Goal: Task Accomplishment & Management: Manage account settings

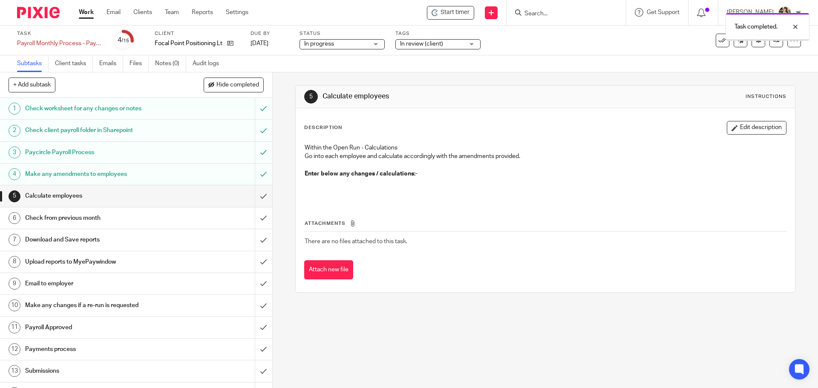
click at [253, 196] on input "submit" at bounding box center [136, 195] width 272 height 21
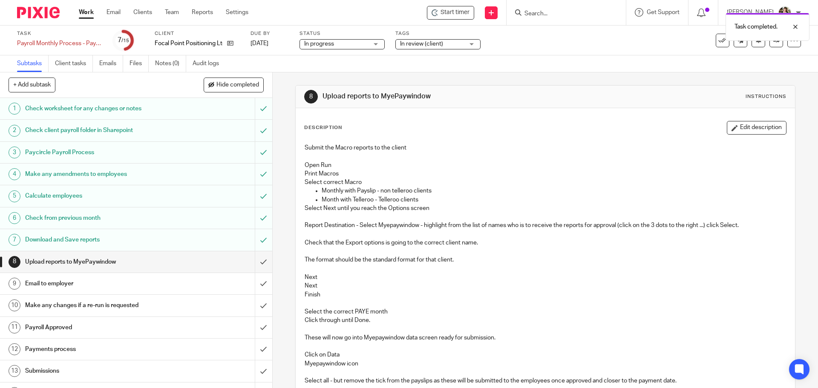
drag, startPoint x: 538, startPoint y: 5, endPoint x: 538, endPoint y: 17, distance: 11.9
click at [538, 6] on div at bounding box center [565, 12] width 119 height 25
click at [539, 17] on div "Task completed." at bounding box center [609, 25] width 400 height 32
click at [537, 14] on div "Task completed." at bounding box center [609, 25] width 400 height 32
click at [520, 12] on div "Task completed." at bounding box center [609, 25] width 400 height 32
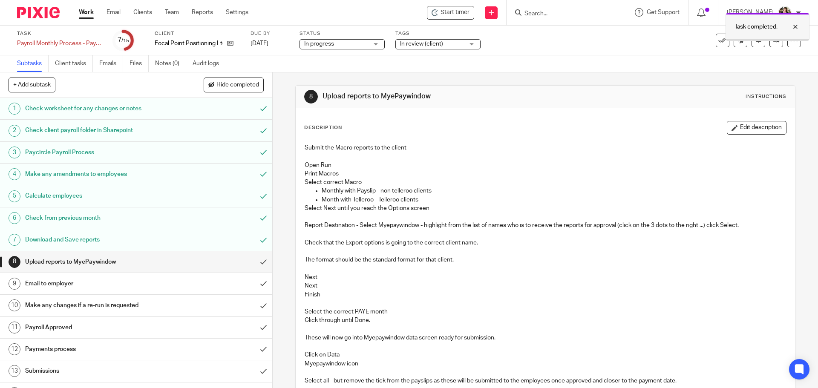
click at [793, 26] on div at bounding box center [788, 27] width 23 height 10
click at [539, 16] on input "Search" at bounding box center [561, 14] width 77 height 8
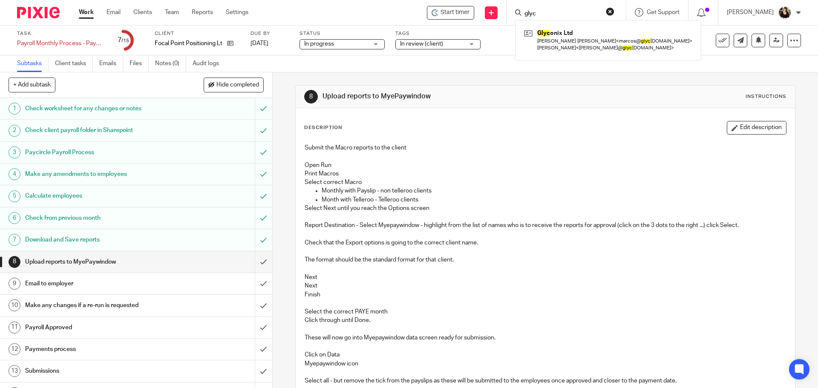
type input "glyc"
click at [556, 60] on div "Glyc onix Ltd Marcos Burger Ramos < marcos@ glyc onix.bio > Sophie James < soph…" at bounding box center [608, 40] width 186 height 40
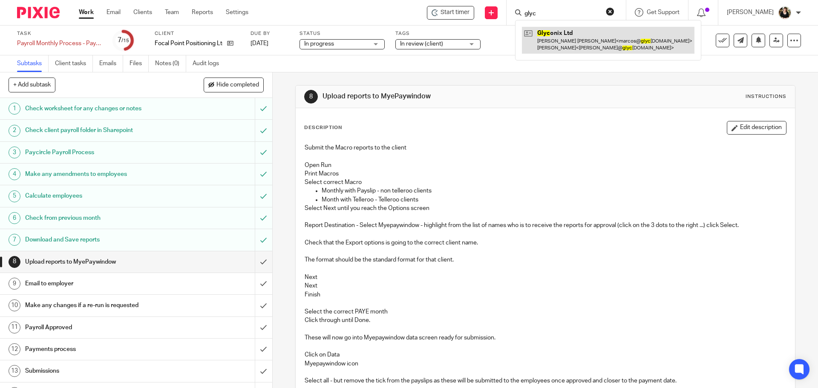
click at [554, 43] on link at bounding box center [608, 40] width 172 height 26
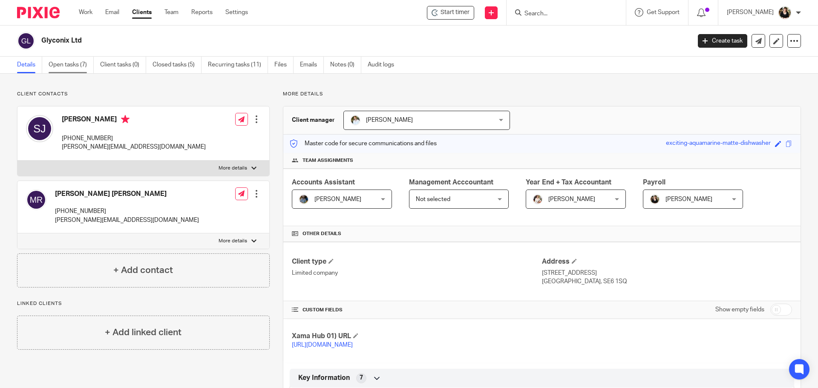
click at [51, 63] on link "Open tasks (7)" at bounding box center [71, 65] width 45 height 17
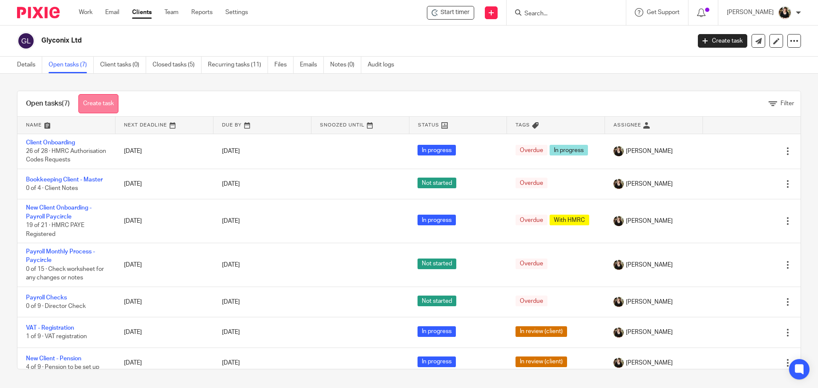
click at [105, 104] on link "Create task" at bounding box center [98, 103] width 40 height 19
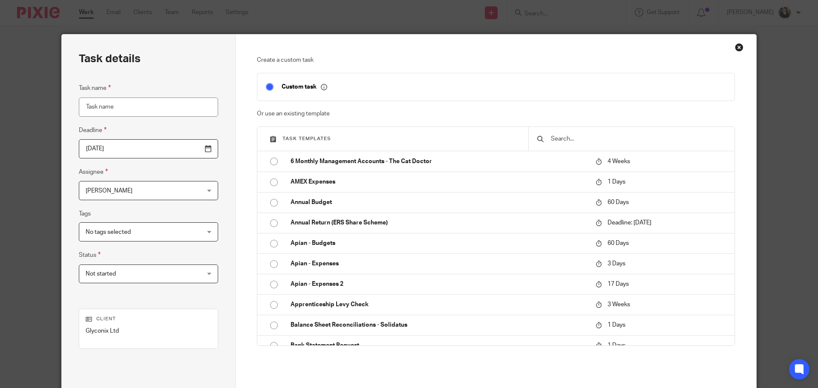
click at [561, 135] on input "text" at bounding box center [638, 138] width 176 height 9
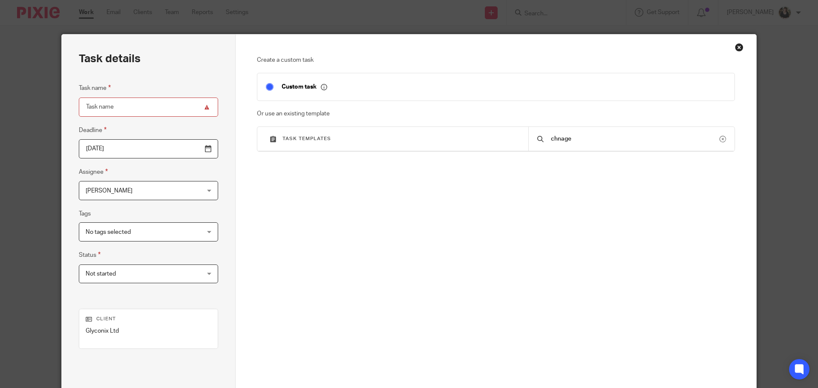
drag, startPoint x: 576, startPoint y: 143, endPoint x: 514, endPoint y: 141, distance: 62.2
click at [518, 141] on div "Task templates chnage" at bounding box center [495, 139] width 477 height 24
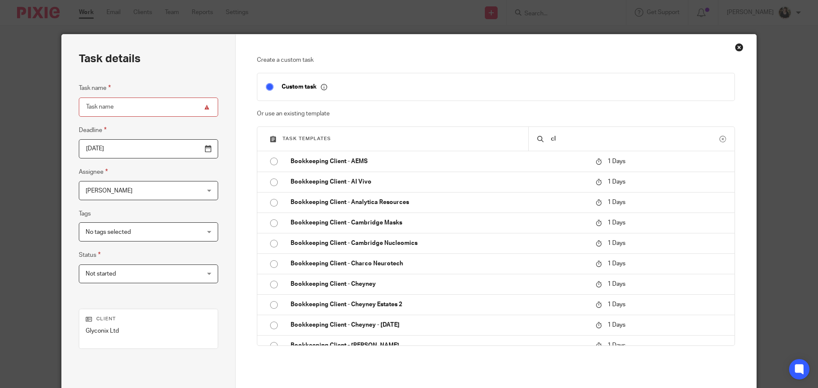
type input "c"
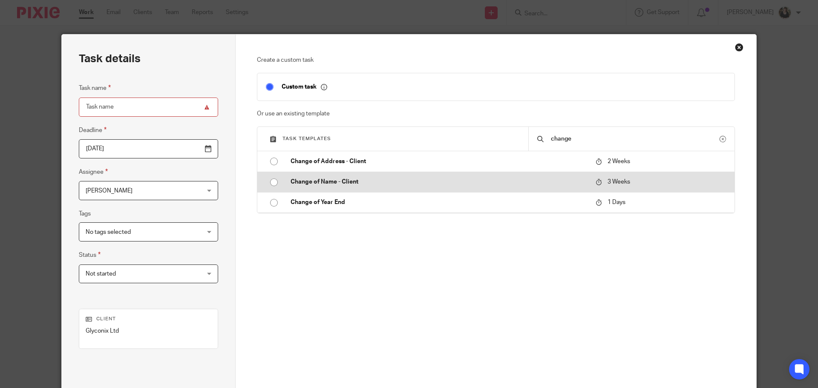
type input "change"
click at [349, 179] on p "Change of Name - Client" at bounding box center [438, 182] width 296 height 9
type input "2025-10-13"
type input "Change of Name - Client"
checkbox input "false"
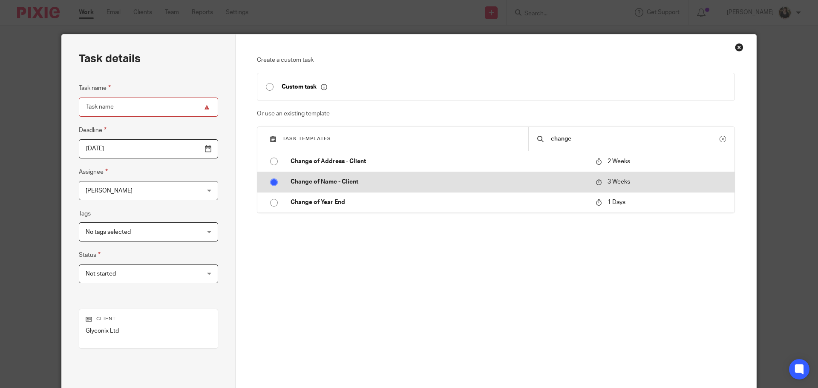
radio input "true"
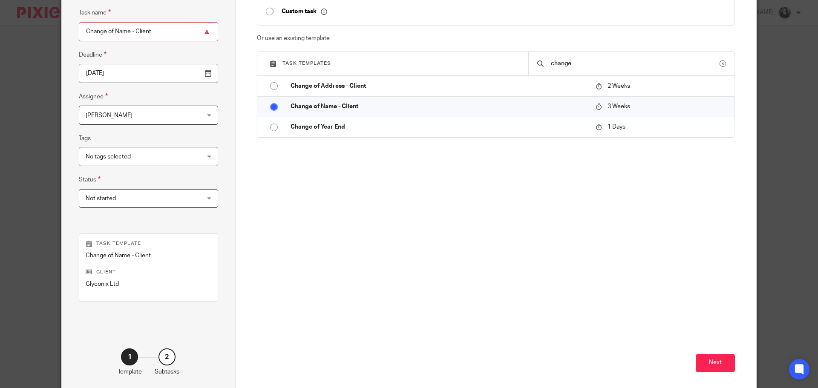
scroll to position [115, 0]
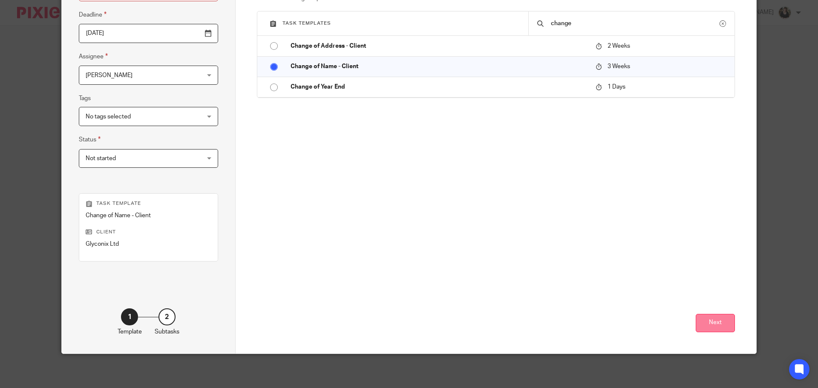
click at [712, 323] on button "Next" at bounding box center [714, 323] width 39 height 18
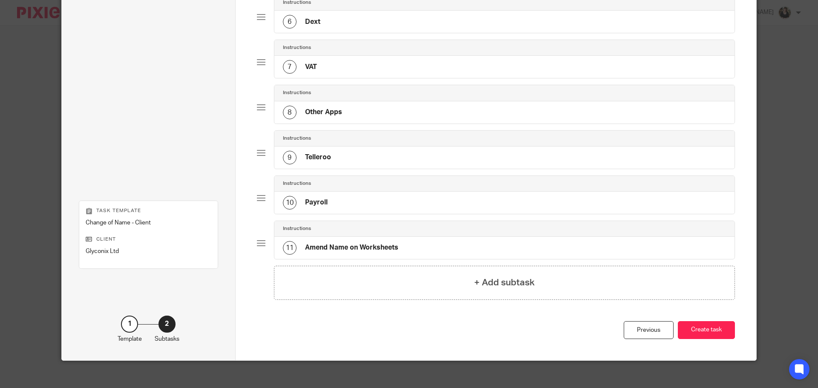
scroll to position [316, 0]
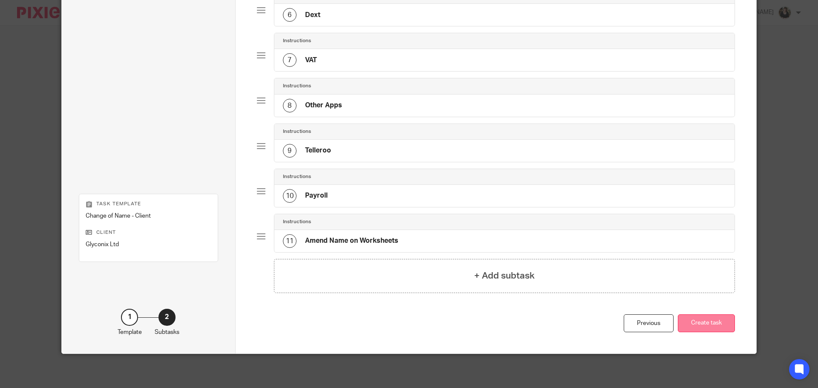
click at [712, 327] on button "Create task" at bounding box center [706, 323] width 57 height 18
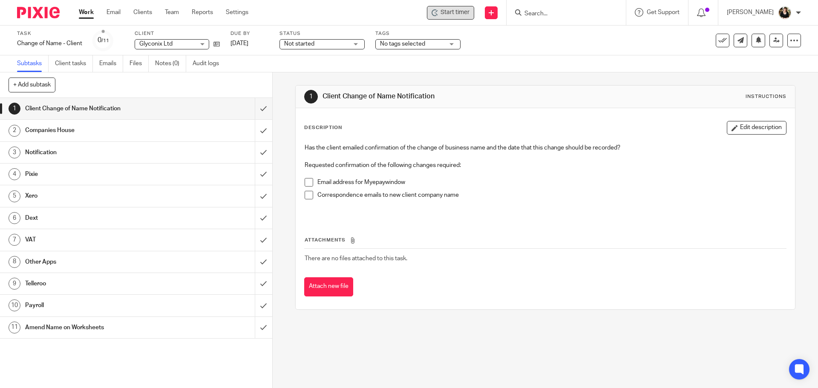
click at [468, 13] on span "Start timer" at bounding box center [454, 12] width 29 height 9
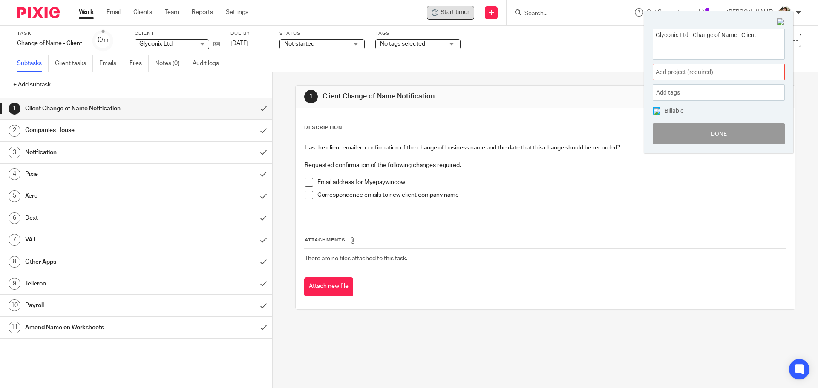
click at [712, 75] on span "Add project (required) :" at bounding box center [708, 72] width 107 height 9
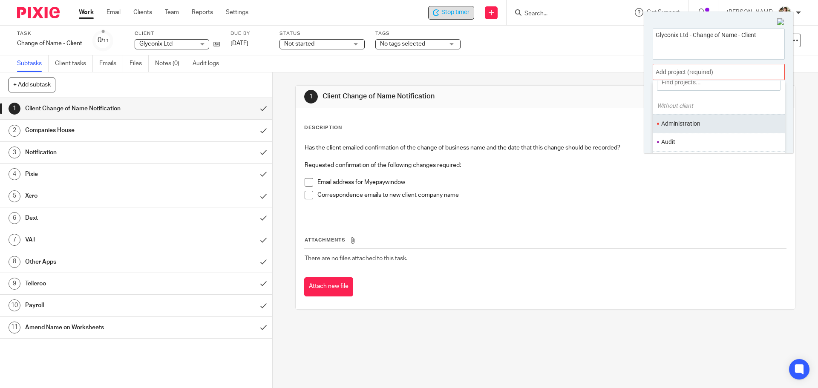
scroll to position [43, 0]
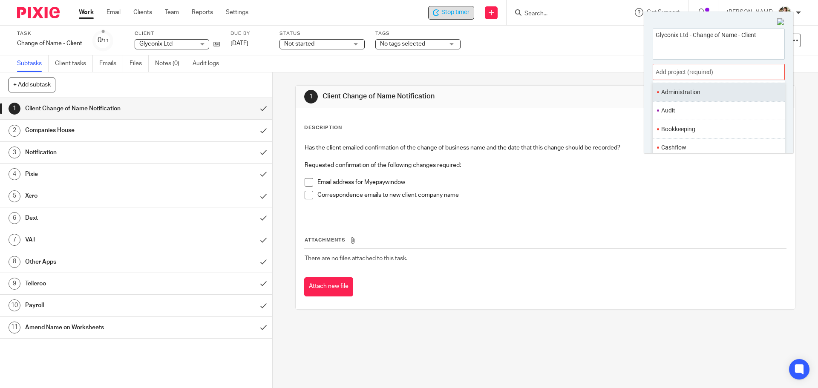
click at [693, 93] on li "Administration" at bounding box center [716, 92] width 111 height 9
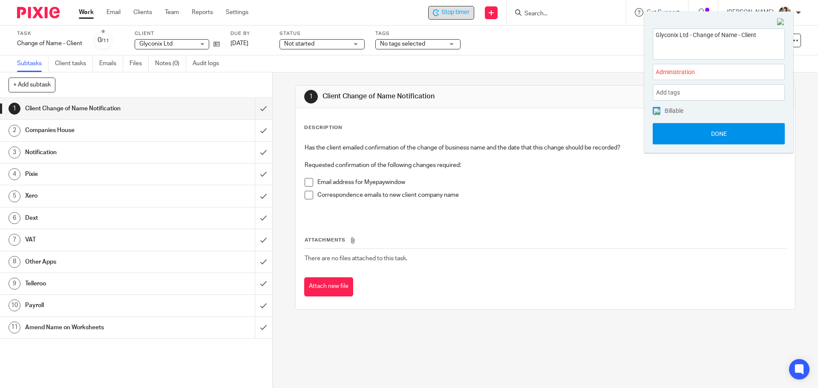
click at [723, 137] on button "Done" at bounding box center [718, 133] width 132 height 21
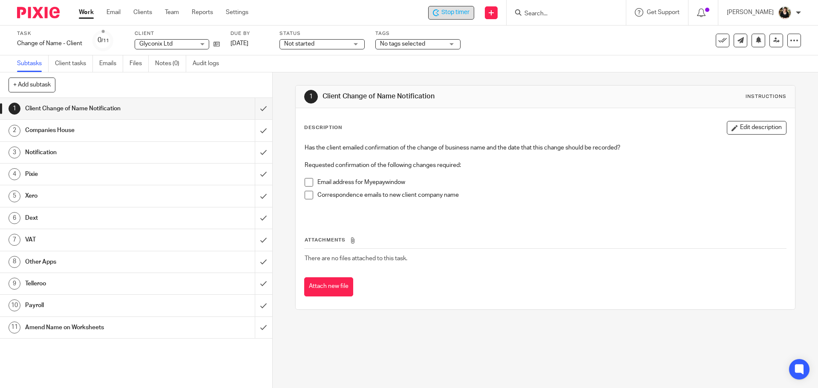
click at [307, 184] on span at bounding box center [308, 182] width 9 height 9
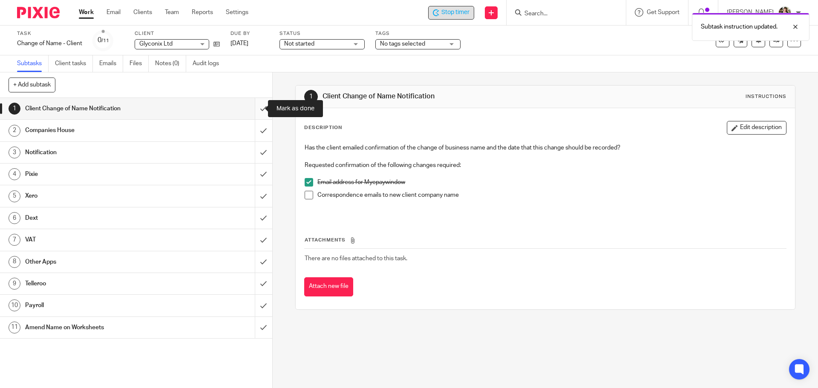
click at [254, 109] on input "submit" at bounding box center [136, 108] width 272 height 21
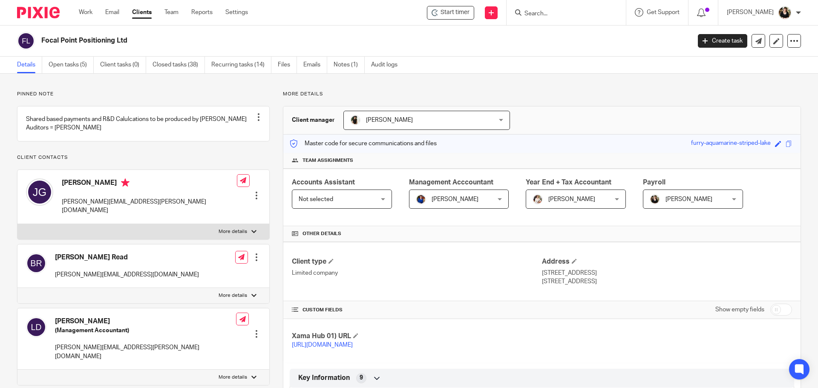
click at [534, 14] on input "Search" at bounding box center [561, 14] width 77 height 8
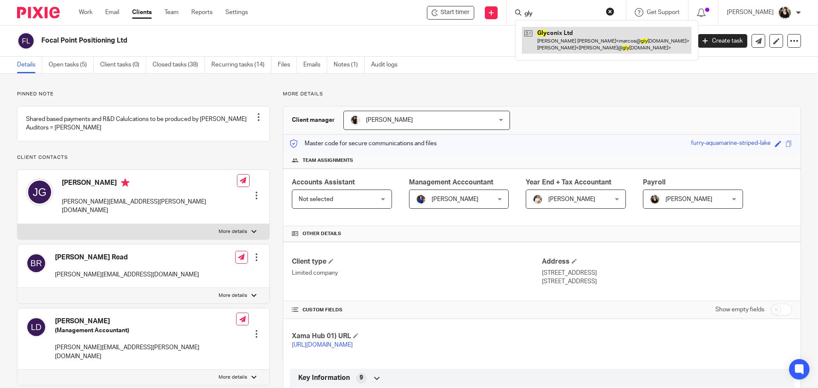
type input "gly"
click at [561, 42] on link at bounding box center [606, 40] width 169 height 26
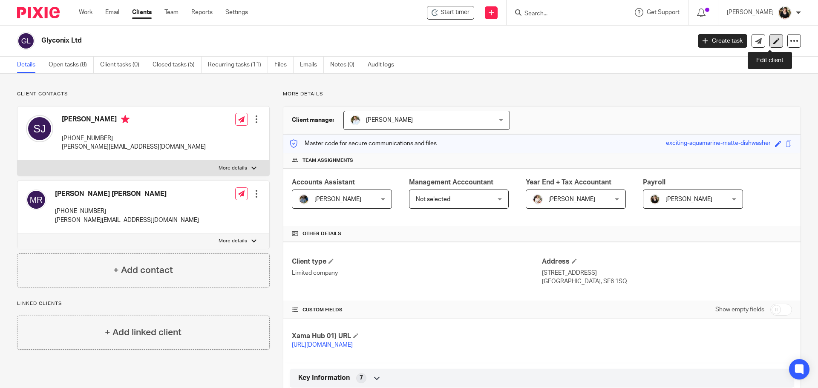
click at [773, 41] on icon at bounding box center [776, 41] width 6 height 6
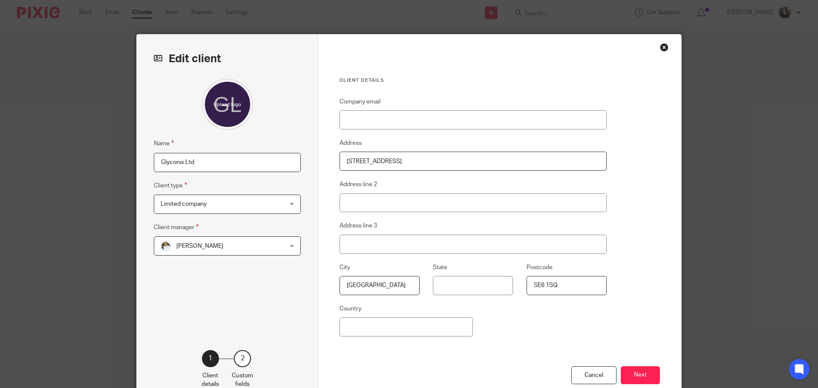
drag, startPoint x: 213, startPoint y: 166, endPoint x: 135, endPoint y: 164, distance: 78.8
click at [137, 164] on div "Edit client Name Glyconix Ltd Client type Limited company Limited company Chari…" at bounding box center [227, 219] width 181 height 371
paste input "Anomer bio’"
type input "Anomer bio"
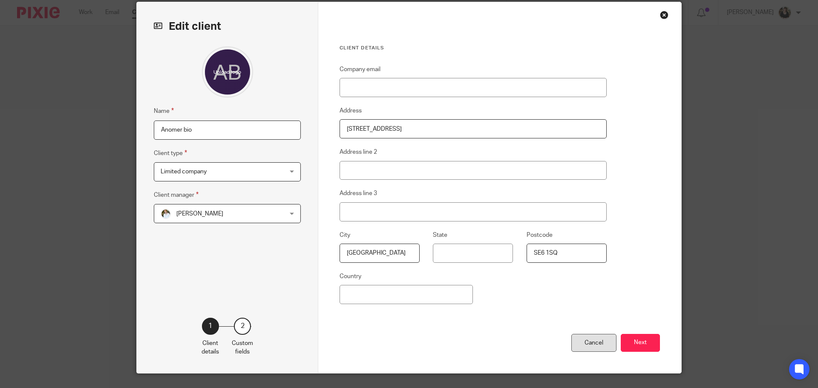
scroll to position [52, 0]
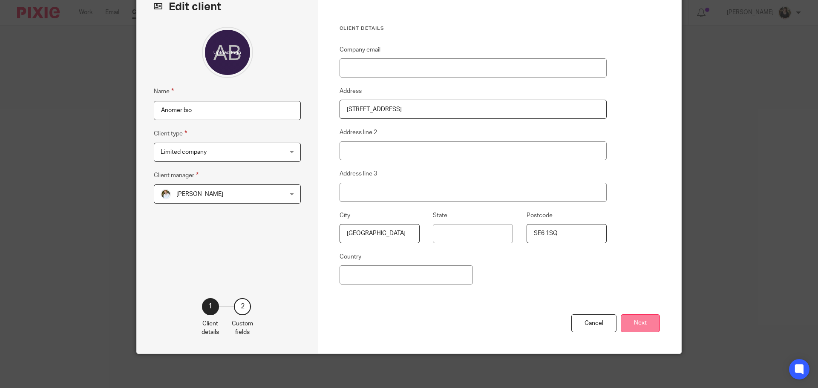
click at [642, 325] on button "Next" at bounding box center [639, 323] width 39 height 18
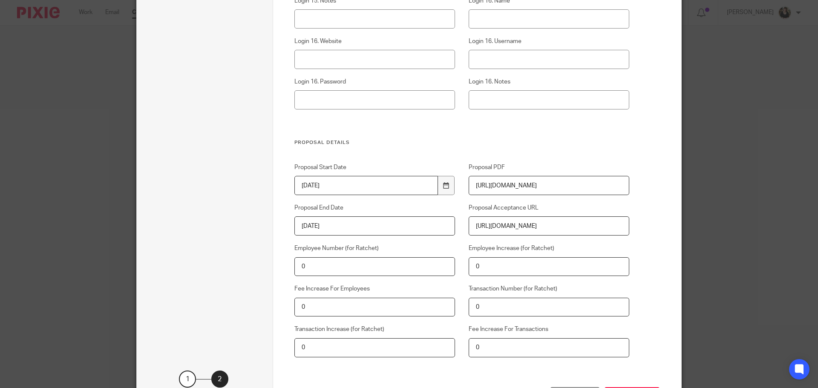
scroll to position [2957, 0]
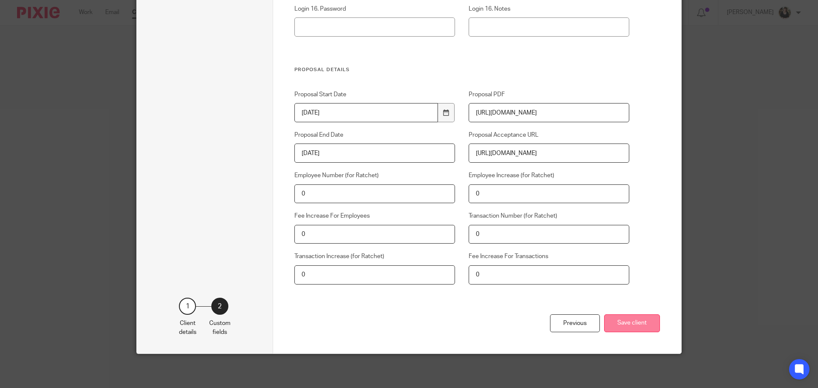
click at [623, 323] on button "Save client" at bounding box center [632, 323] width 56 height 18
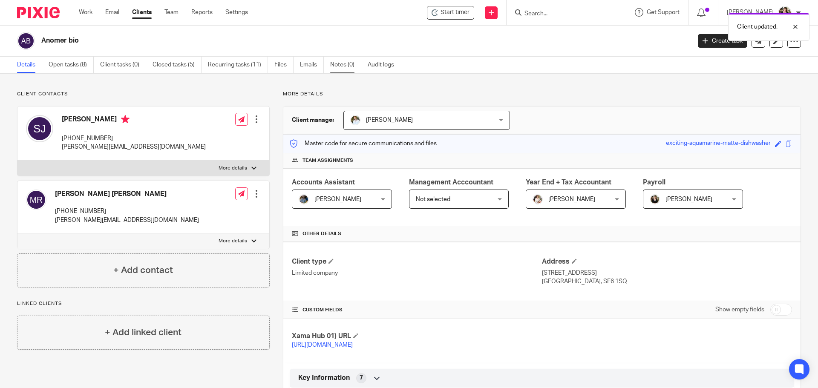
click at [345, 66] on link "Notes (0)" at bounding box center [345, 65] width 31 height 17
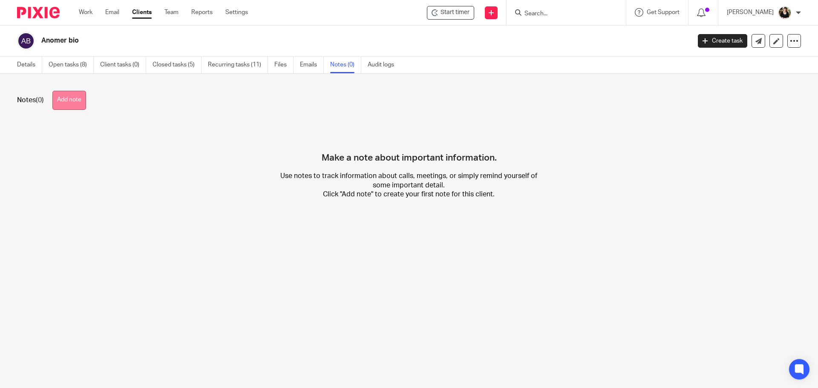
click at [86, 104] on button "Add note" at bounding box center [69, 100] width 34 height 19
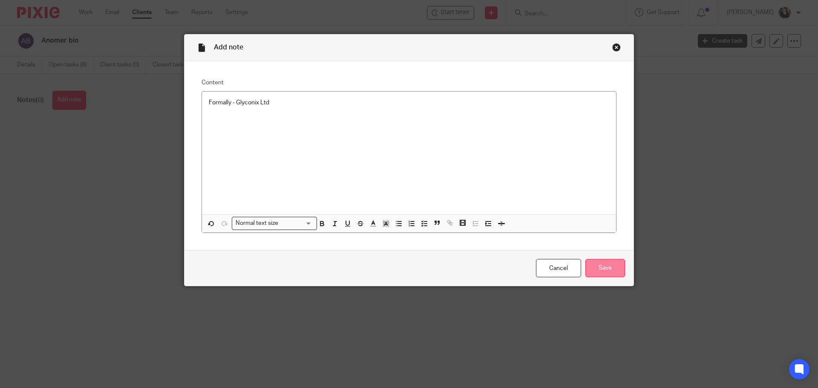
click at [592, 263] on input "Save" at bounding box center [605, 268] width 40 height 18
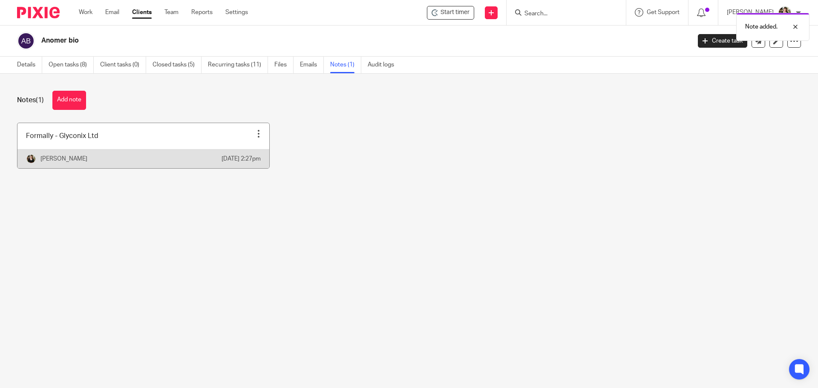
click at [254, 134] on div at bounding box center [258, 133] width 9 height 9
click at [239, 154] on span "Pin note" at bounding box center [236, 155] width 22 height 6
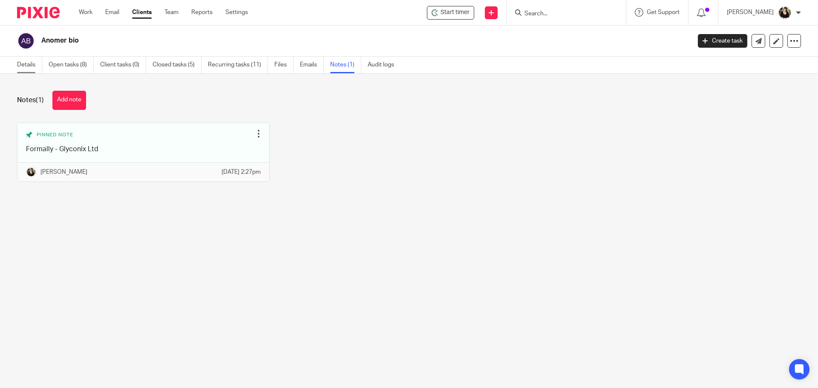
click at [27, 68] on link "Details" at bounding box center [29, 65] width 25 height 17
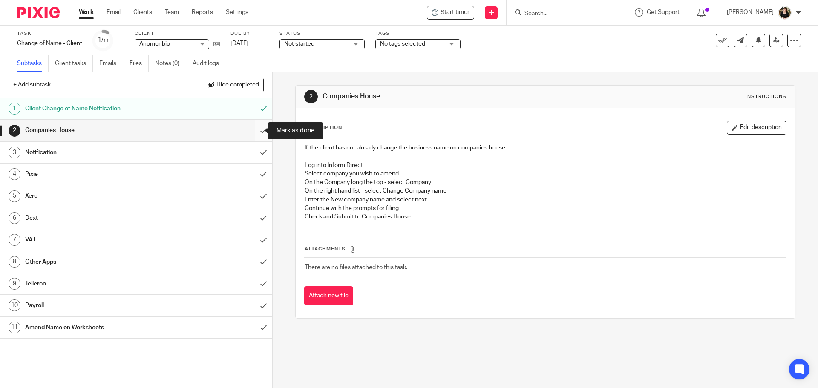
click at [254, 132] on input "submit" at bounding box center [136, 130] width 272 height 21
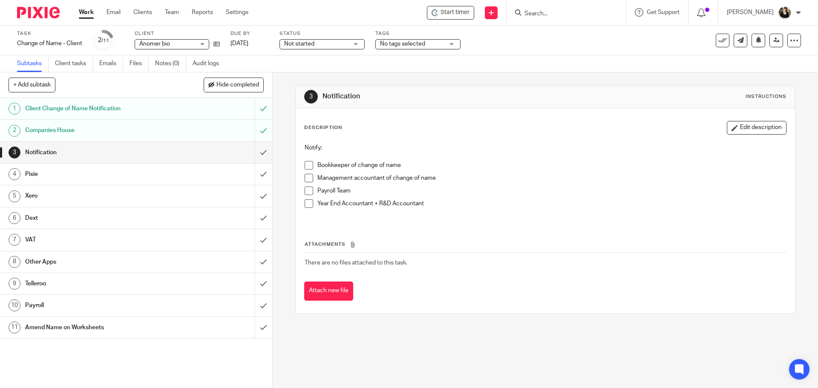
click at [306, 193] on span at bounding box center [308, 191] width 9 height 9
click at [302, 167] on div "Notify: Bookkeeper of change of name Management accountant of change of name Pa…" at bounding box center [544, 180] width 489 height 83
click at [307, 164] on span at bounding box center [308, 165] width 9 height 9
click at [304, 191] on span at bounding box center [308, 191] width 9 height 9
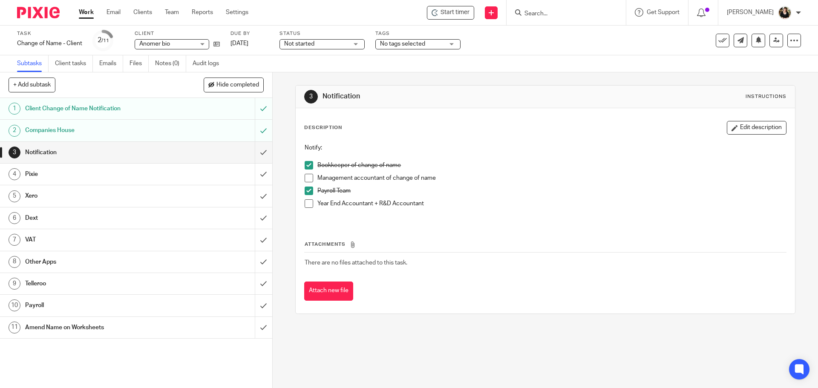
click at [304, 207] on span at bounding box center [308, 203] width 9 height 9
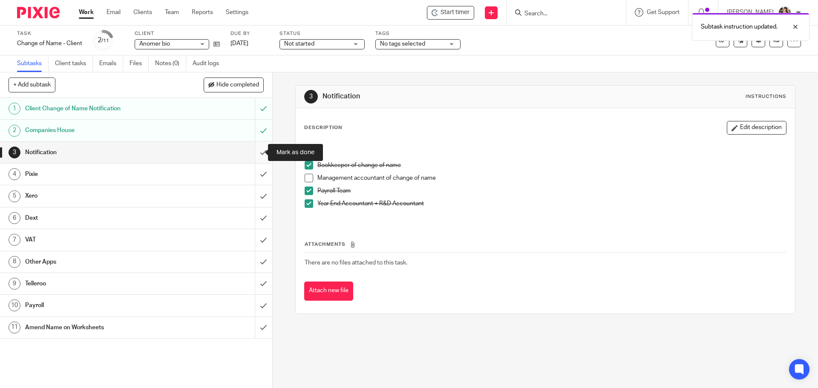
click at [256, 152] on input "submit" at bounding box center [136, 152] width 272 height 21
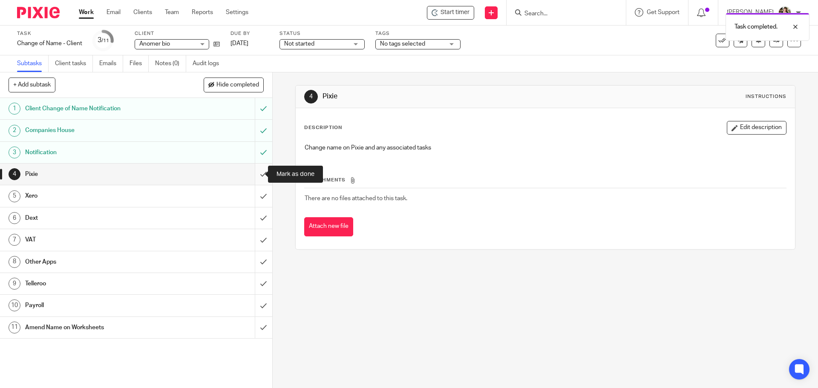
click at [256, 175] on input "submit" at bounding box center [136, 174] width 272 height 21
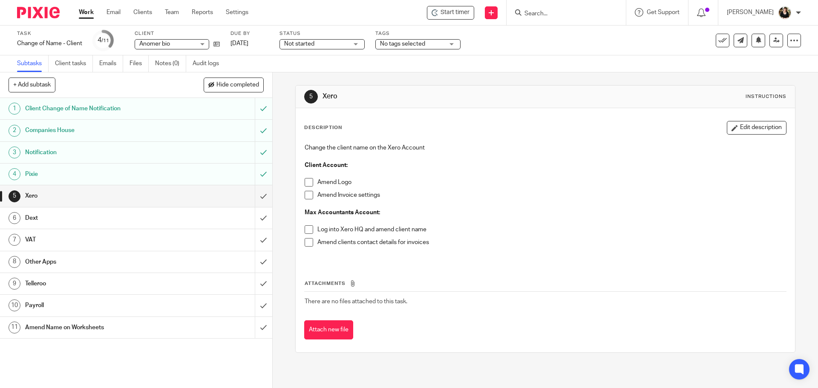
click at [307, 196] on span at bounding box center [308, 195] width 9 height 9
click at [305, 231] on span at bounding box center [308, 229] width 9 height 9
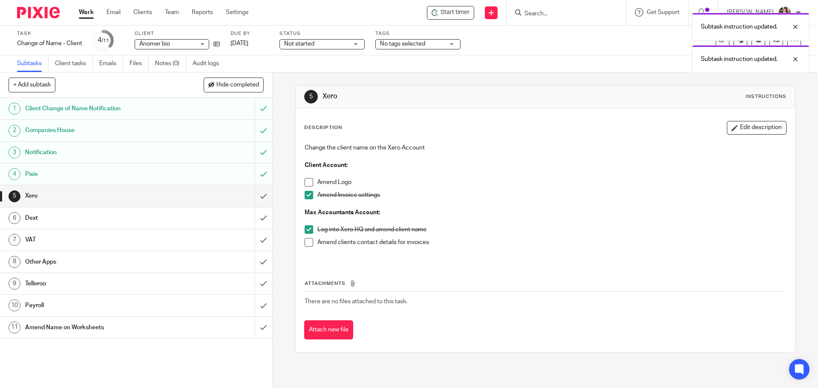
click at [305, 245] on span at bounding box center [308, 242] width 9 height 9
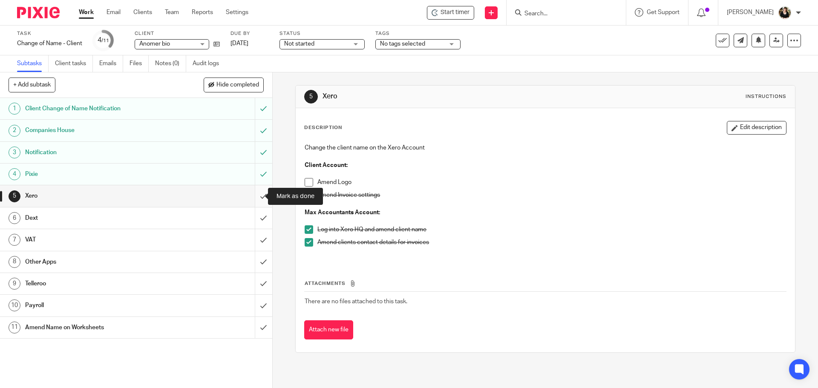
click at [257, 194] on input "submit" at bounding box center [136, 195] width 272 height 21
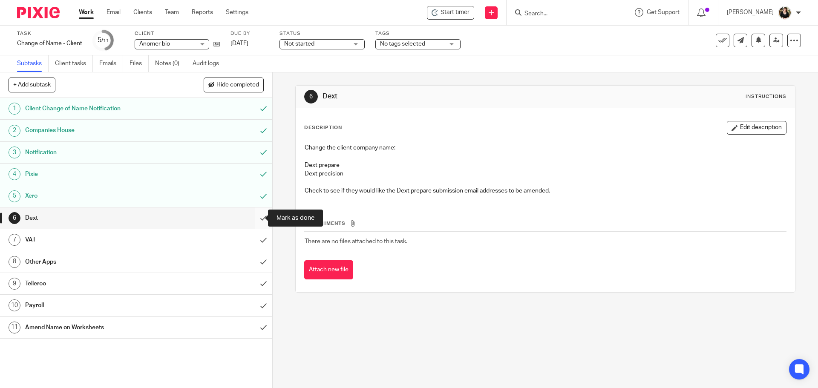
click at [257, 218] on input "submit" at bounding box center [136, 217] width 272 height 21
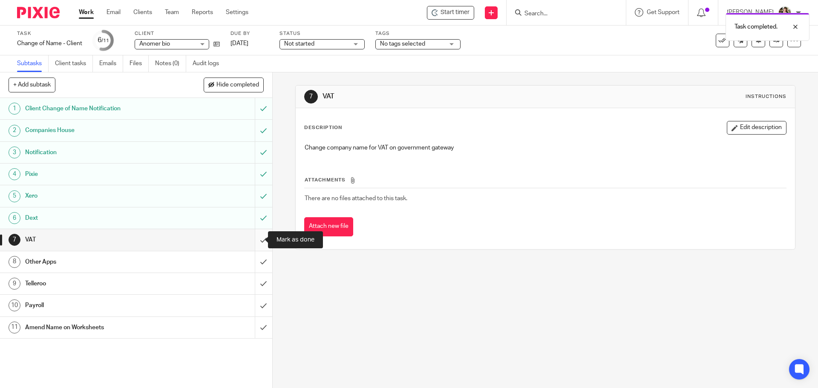
click at [254, 240] on input "submit" at bounding box center [136, 239] width 272 height 21
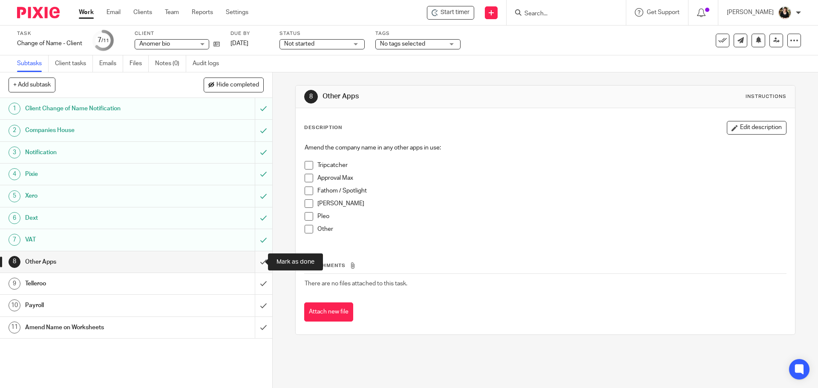
click at [253, 259] on input "submit" at bounding box center [136, 261] width 272 height 21
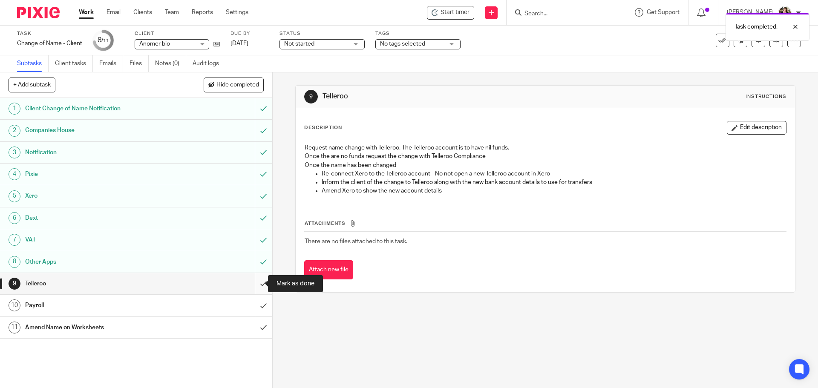
click at [256, 281] on input "submit" at bounding box center [136, 283] width 272 height 21
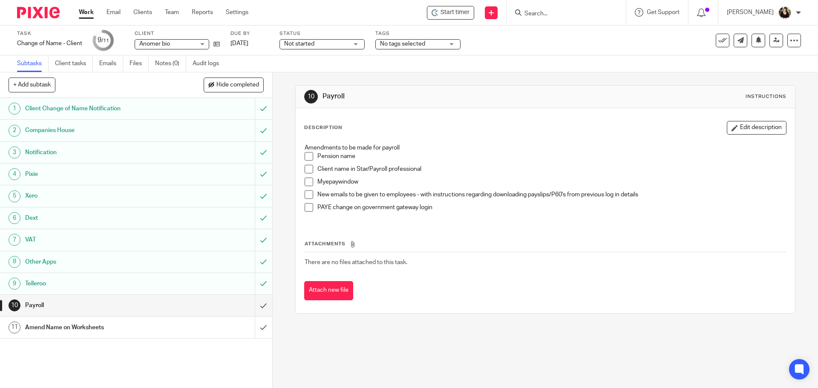
click at [103, 328] on h1 "Amend Name on Worksheets" at bounding box center [98, 327] width 147 height 13
click at [72, 325] on h1 "Amend Name on Worksheets" at bounding box center [98, 327] width 147 height 13
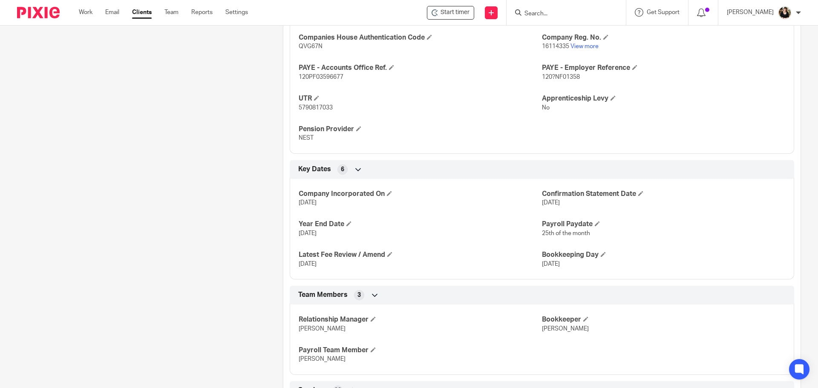
scroll to position [434, 0]
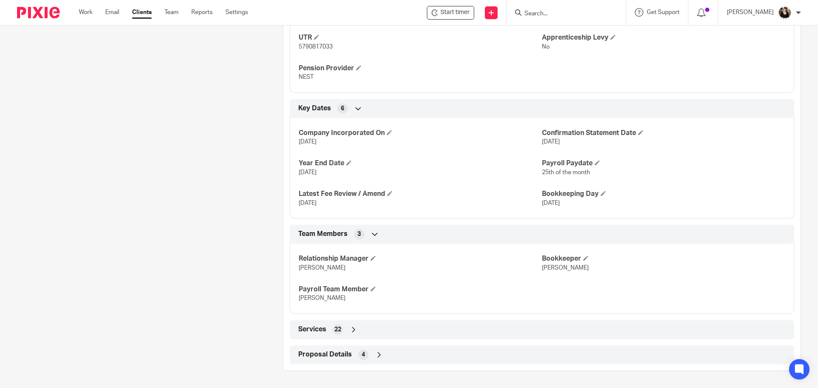
click at [316, 355] on span "Proposal Details" at bounding box center [325, 354] width 54 height 9
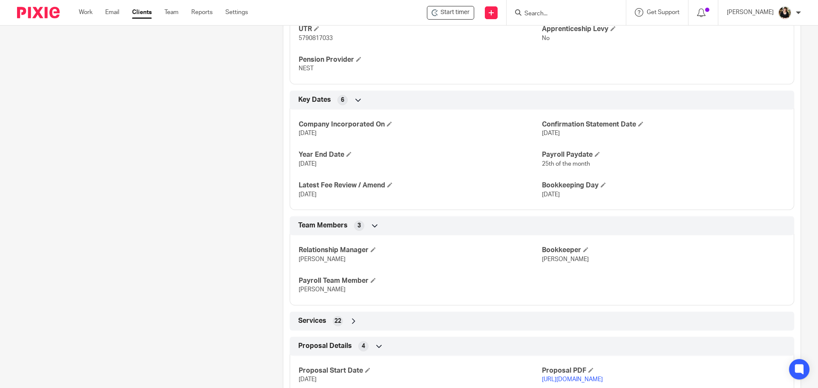
click at [316, 325] on span "Services" at bounding box center [312, 320] width 28 height 9
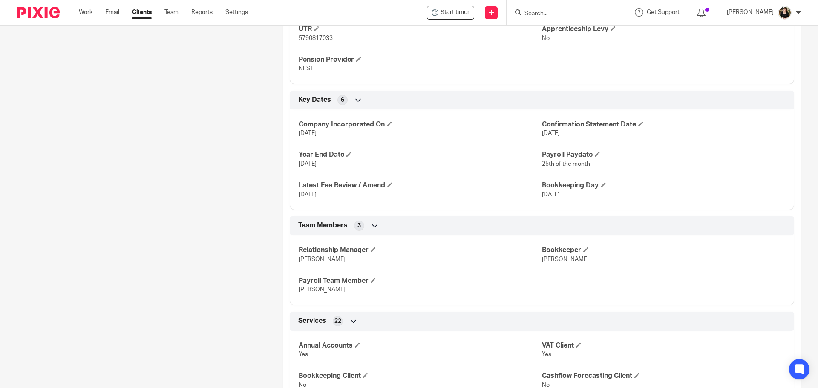
click at [545, 13] on input "Search" at bounding box center [561, 14] width 77 height 8
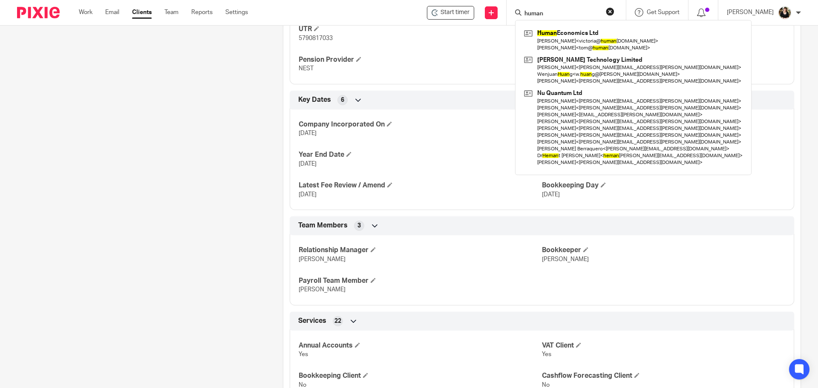
type input "human"
click button "submit" at bounding box center [0, 0] width 0 height 0
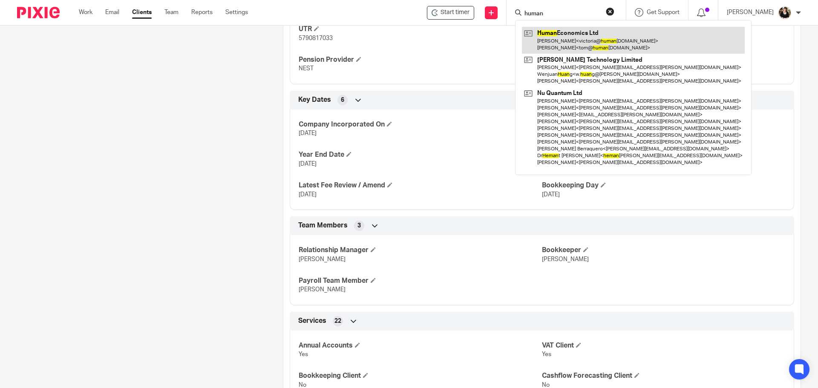
click at [566, 40] on link at bounding box center [633, 40] width 223 height 26
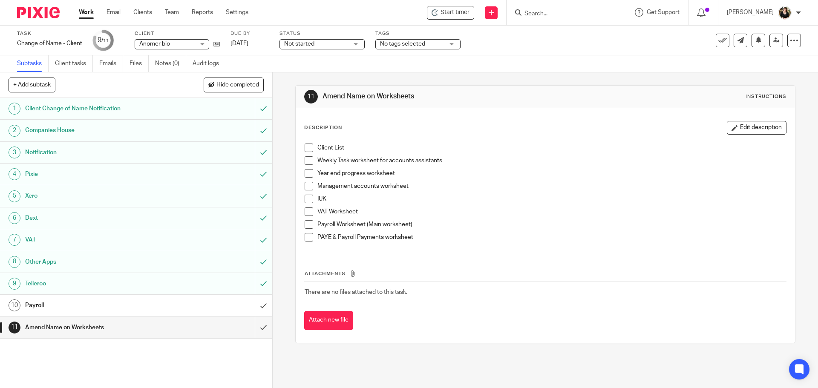
click at [306, 176] on span at bounding box center [308, 173] width 9 height 9
click at [304, 223] on span at bounding box center [308, 224] width 9 height 9
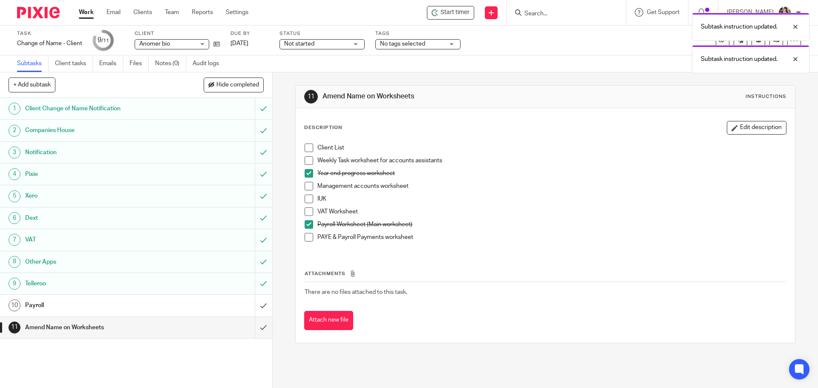
click at [304, 238] on span at bounding box center [308, 237] width 9 height 9
click at [255, 329] on input "submit" at bounding box center [136, 327] width 272 height 21
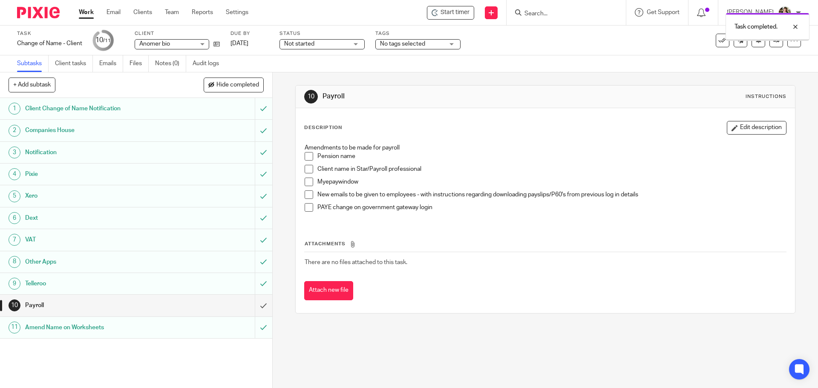
click at [341, 46] on span "Not started" at bounding box center [316, 44] width 64 height 9
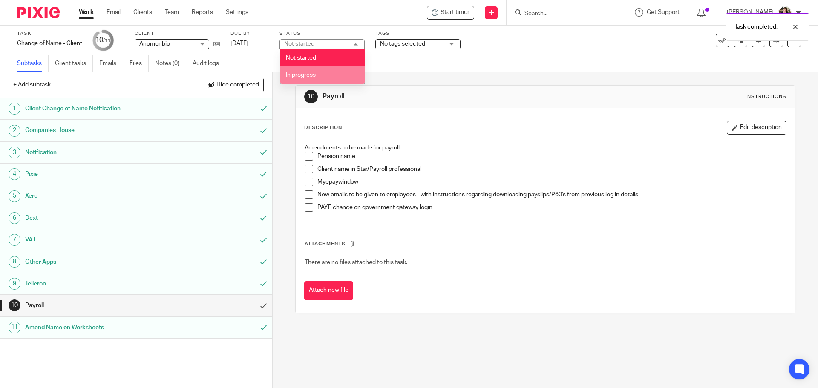
click at [321, 78] on li "In progress" at bounding box center [322, 74] width 84 height 17
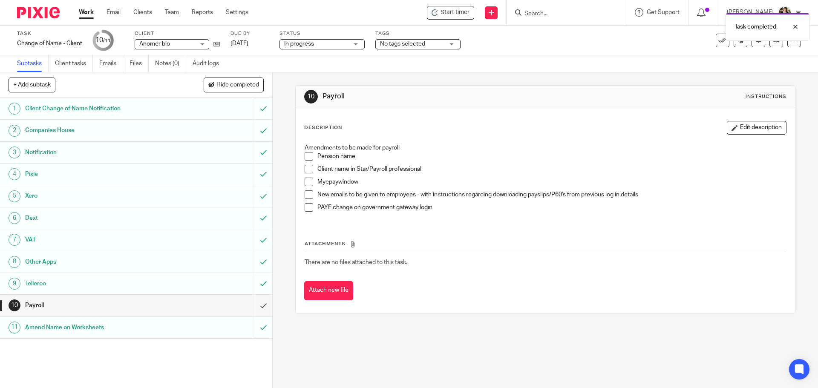
click at [405, 46] on span "No tags selected" at bounding box center [402, 44] width 45 height 6
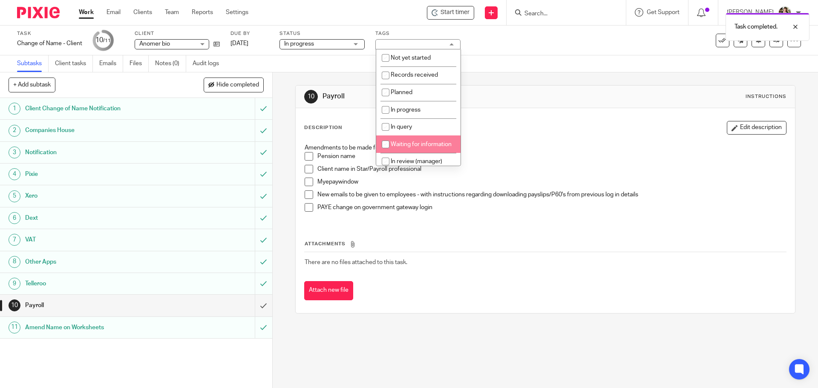
click at [409, 144] on span "Waiting for information" at bounding box center [421, 144] width 61 height 6
checkbox input "true"
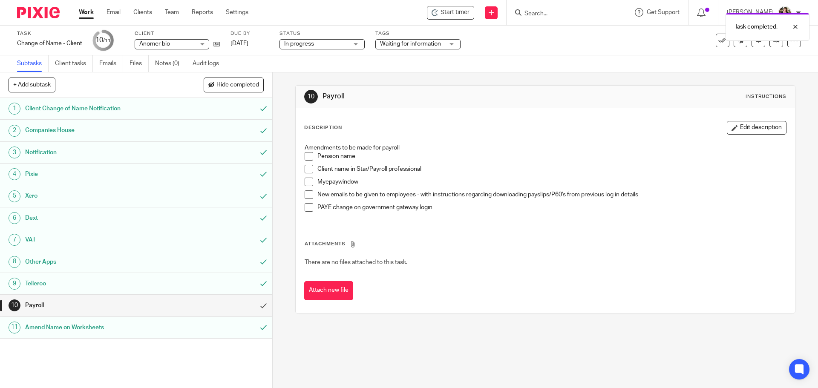
click at [546, 116] on div "Description Edit description Amendments to be made for payroll Pension name Cli…" at bounding box center [545, 210] width 499 height 205
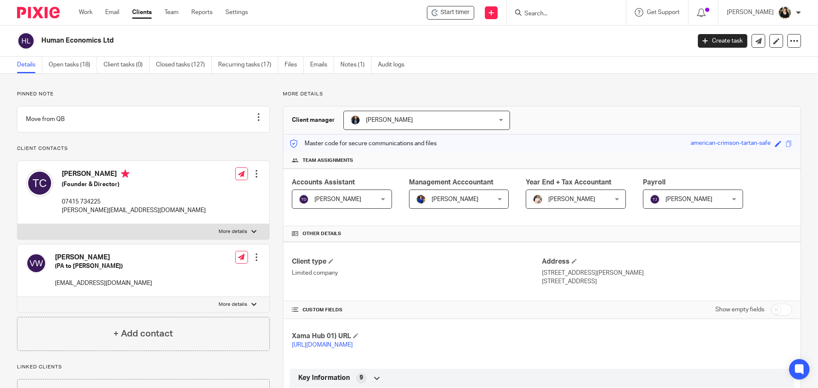
click at [544, 15] on input "Search" at bounding box center [561, 14] width 77 height 8
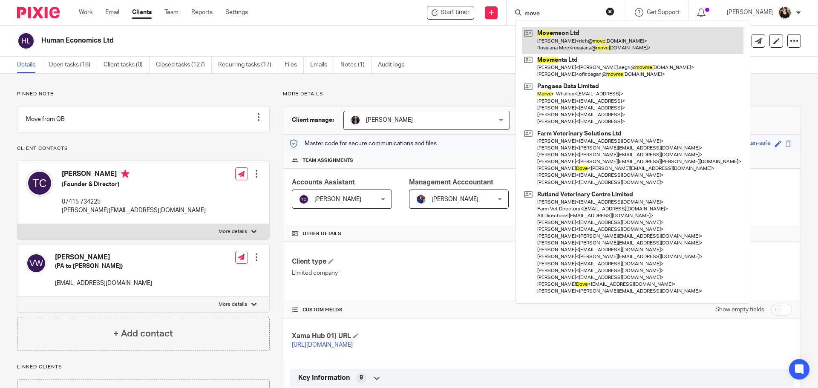
type input "move"
click at [563, 40] on link at bounding box center [632, 40] width 221 height 26
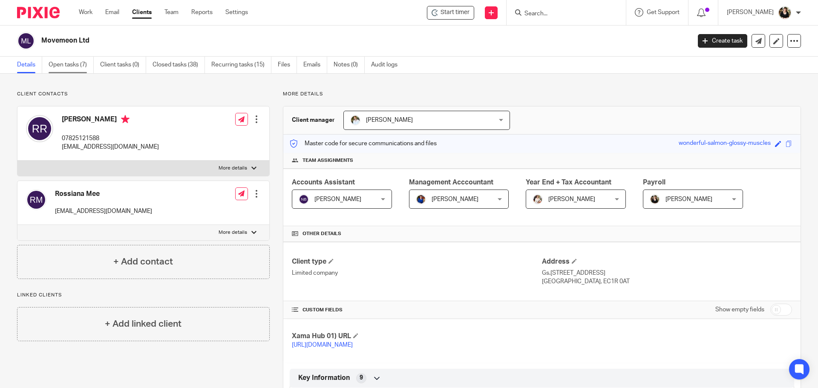
click at [68, 68] on link "Open tasks (7)" at bounding box center [71, 65] width 45 height 17
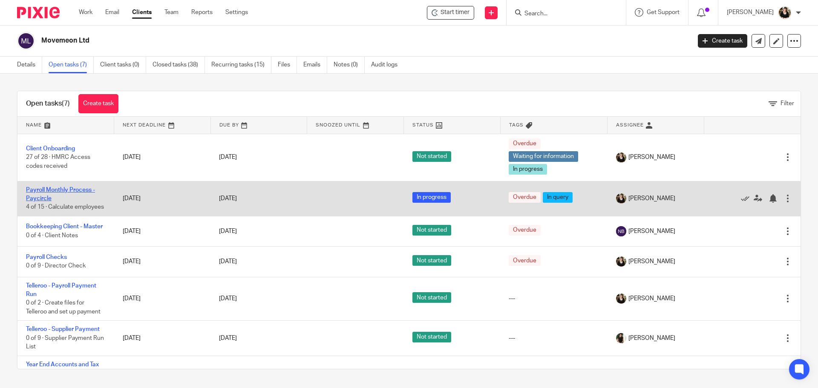
click at [36, 191] on link "Payroll Monthly Process - Paycircle" at bounding box center [60, 194] width 69 height 14
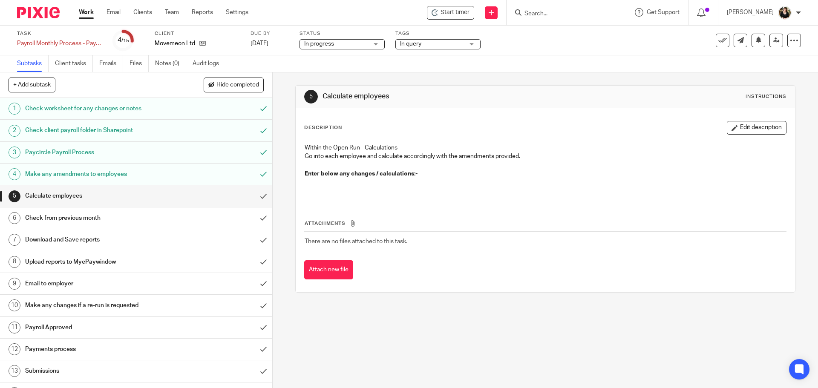
click at [425, 47] on span "In query" at bounding box center [432, 44] width 64 height 9
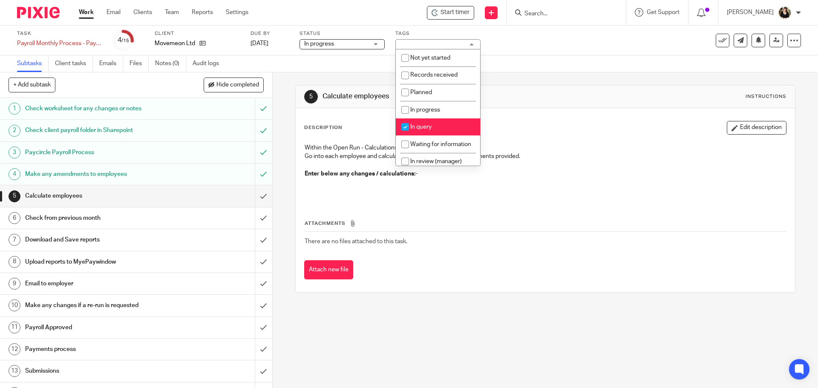
click at [422, 126] on span "In query" at bounding box center [420, 127] width 21 height 6
checkbox input "false"
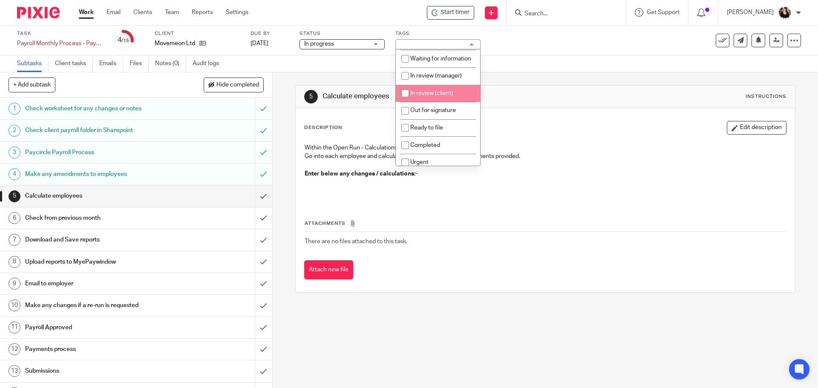
scroll to position [66, 0]
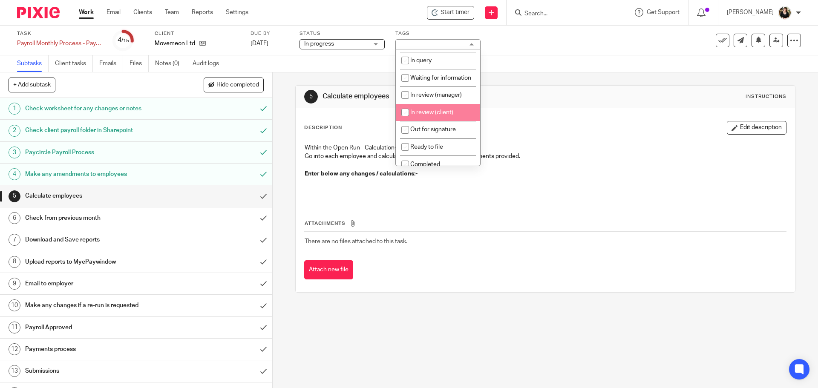
click at [437, 115] on span "In review (client)" at bounding box center [431, 112] width 43 height 6
checkbox input "true"
click at [614, 153] on p "Go into each employee and calculate accordingly with the amendments provided." at bounding box center [544, 156] width 481 height 9
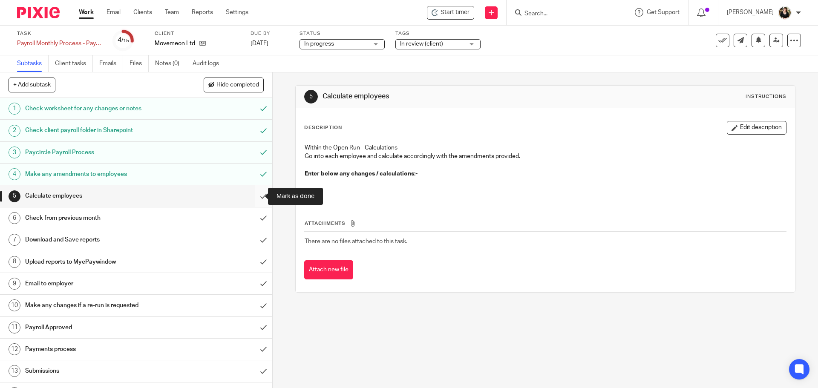
click at [259, 197] on input "submit" at bounding box center [136, 195] width 272 height 21
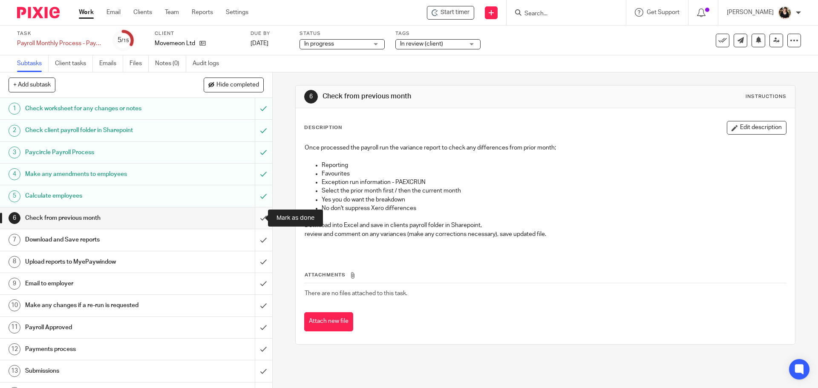
click at [255, 217] on input "submit" at bounding box center [136, 217] width 272 height 21
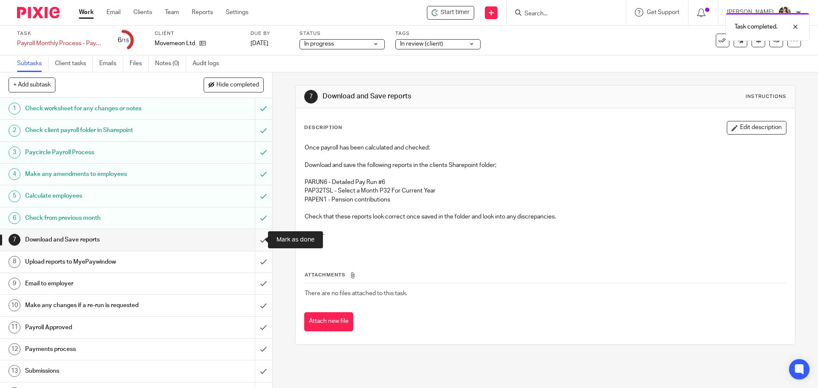
click at [254, 237] on input "submit" at bounding box center [136, 239] width 272 height 21
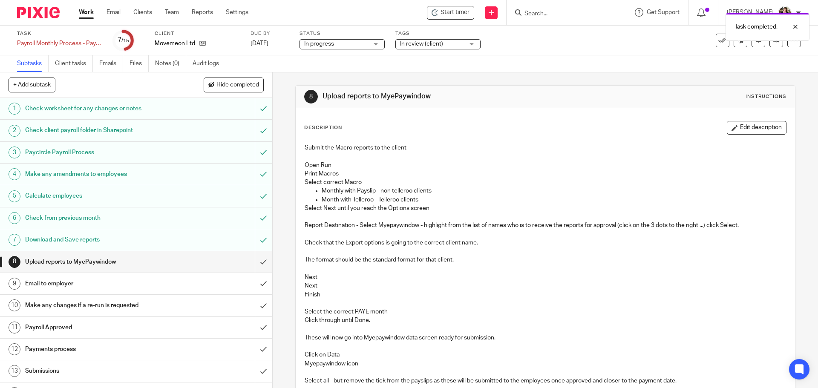
click at [546, 17] on div "Task completed." at bounding box center [609, 25] width 400 height 32
click at [546, 13] on div "Task completed." at bounding box center [609, 25] width 400 height 32
click at [543, 12] on div "Task completed." at bounding box center [609, 25] width 400 height 32
click at [551, 13] on input "Search" at bounding box center [561, 14] width 77 height 8
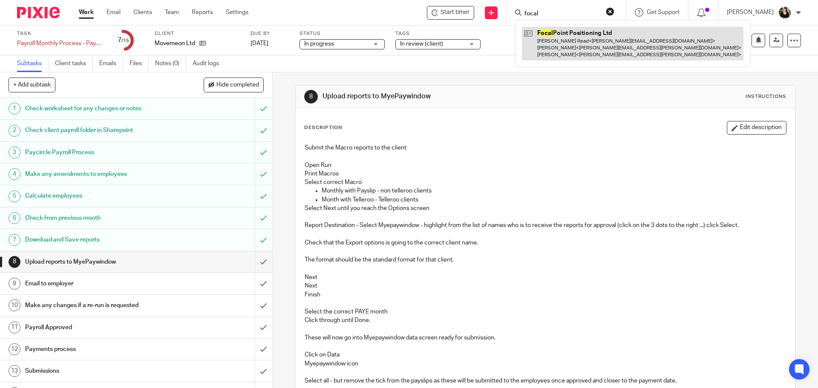
type input "focal"
click at [550, 39] on link at bounding box center [632, 44] width 221 height 34
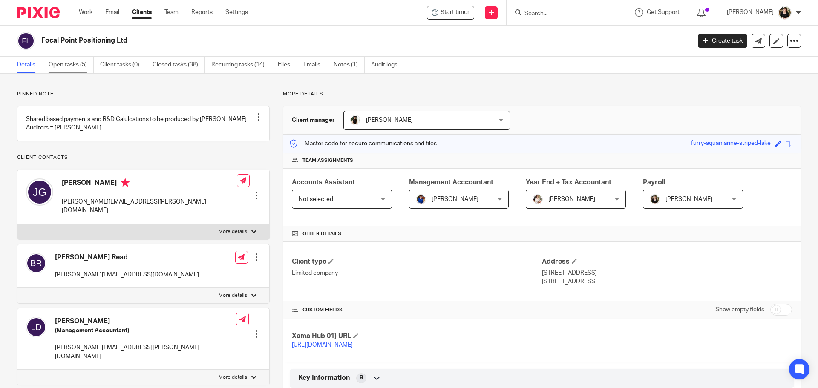
click at [68, 61] on link "Open tasks (5)" at bounding box center [71, 65] width 45 height 17
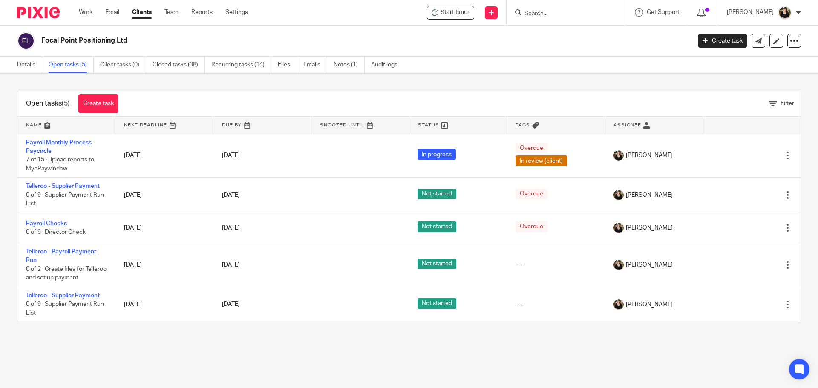
click at [531, 18] on div at bounding box center [565, 12] width 119 height 25
click at [536, 15] on input "Search" at bounding box center [561, 14] width 77 height 8
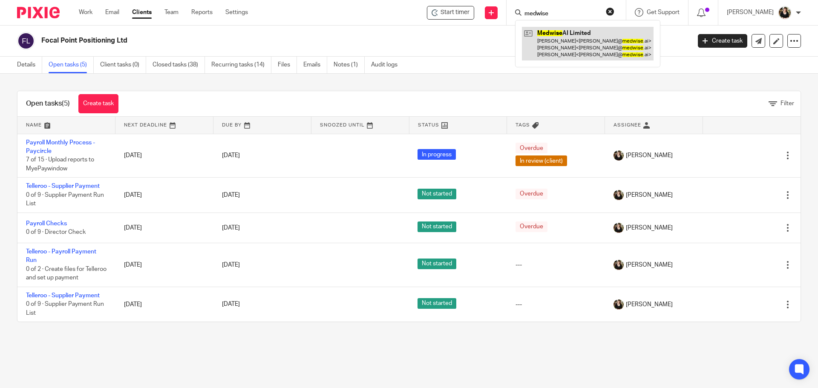
type input "medwise"
click at [570, 40] on link at bounding box center [588, 44] width 132 height 34
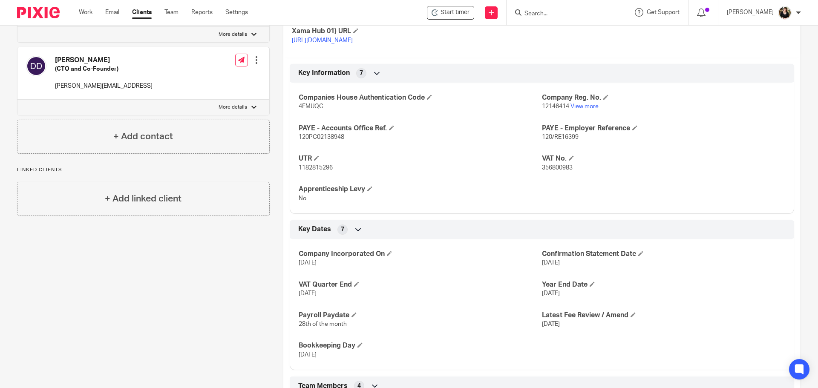
scroll to position [298, 0]
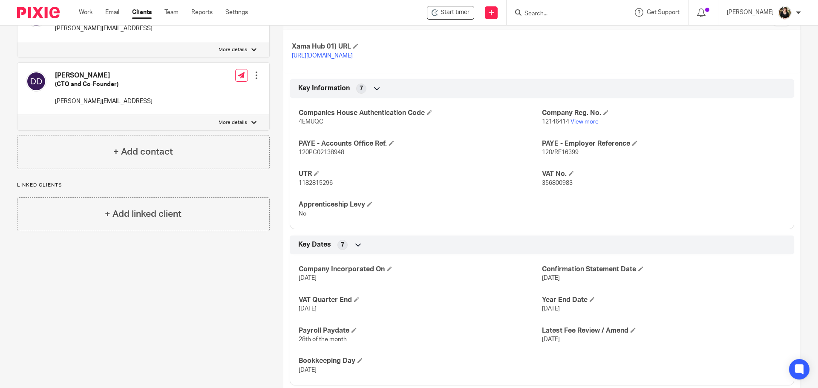
click at [552, 18] on form at bounding box center [568, 12] width 91 height 11
click at [552, 13] on input "Search" at bounding box center [561, 14] width 77 height 8
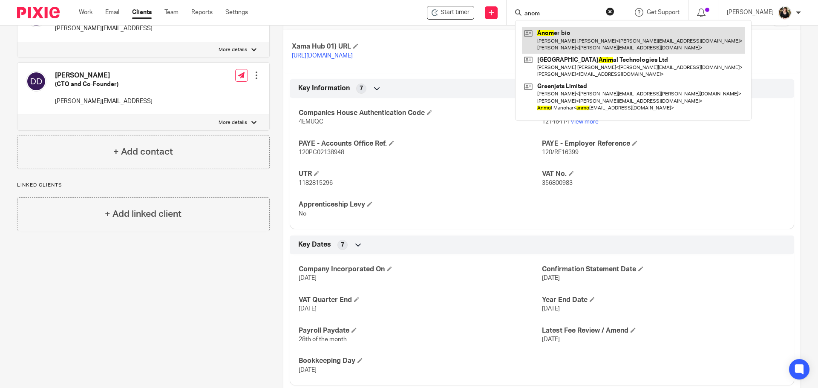
type input "anom"
click at [546, 38] on link at bounding box center [633, 40] width 223 height 26
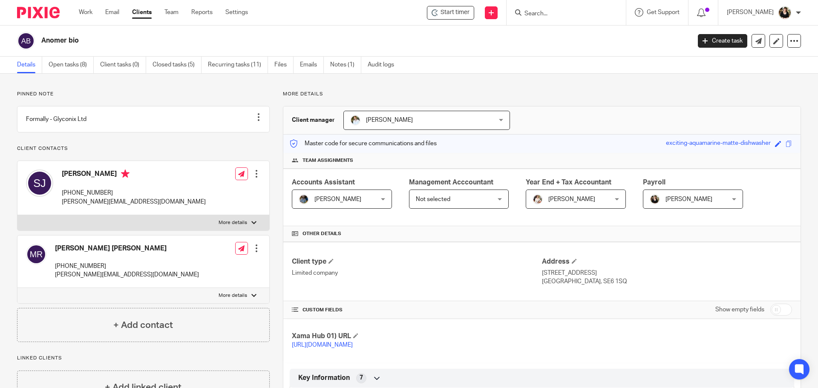
click at [255, 178] on div at bounding box center [256, 173] width 9 height 9
click at [204, 207] on link "Edit contact" at bounding box center [215, 201] width 81 height 12
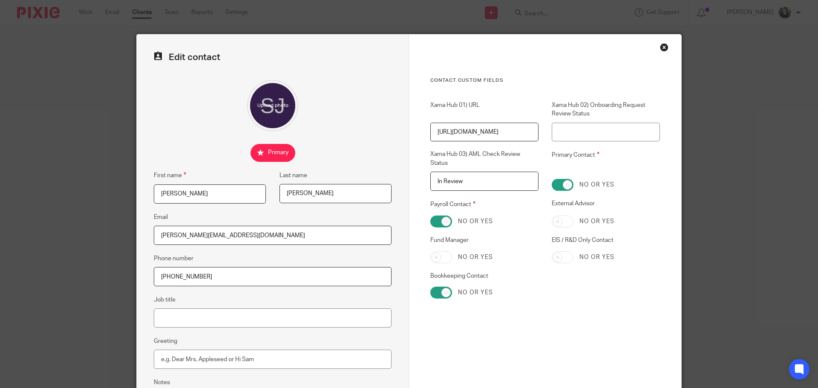
drag, startPoint x: 241, startPoint y: 236, endPoint x: 26, endPoint y: 221, distance: 216.5
click at [29, 218] on div "Edit contact First name [PERSON_NAME] Last name [PERSON_NAME] Email [PERSON_NAM…" at bounding box center [409, 194] width 818 height 388
paste input "anomer"
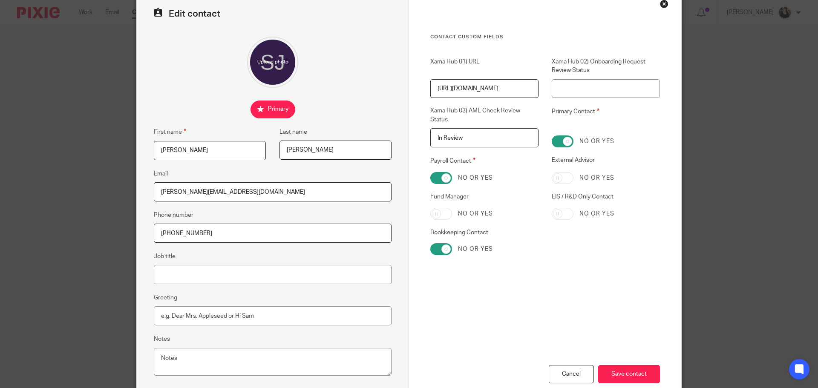
scroll to position [85, 0]
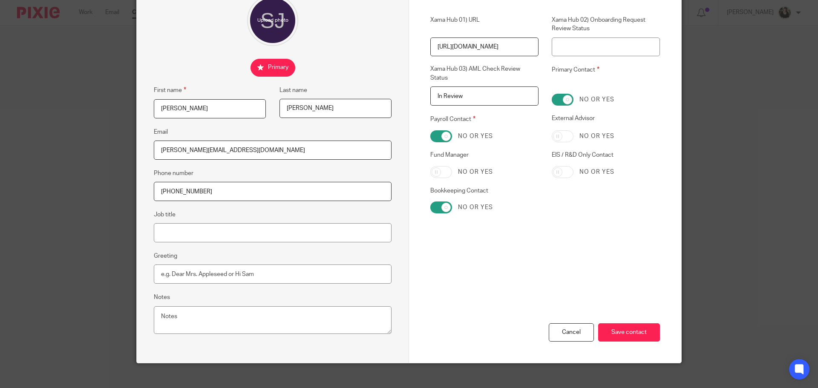
type input "[PERSON_NAME][EMAIL_ADDRESS][DOMAIN_NAME]"
click at [631, 327] on input "Save contact" at bounding box center [629, 332] width 62 height 18
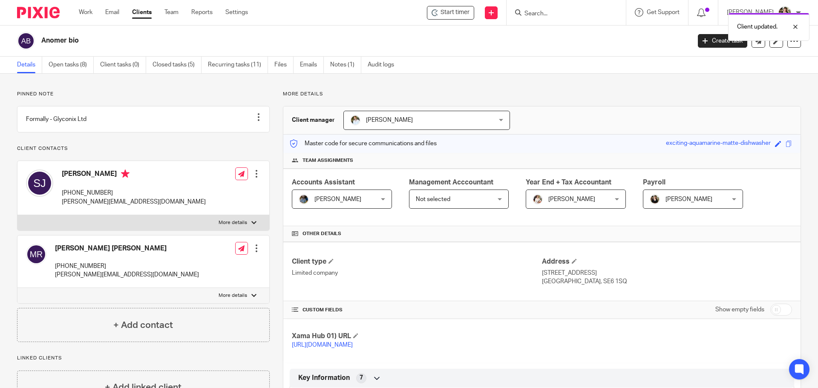
click at [255, 253] on div at bounding box center [256, 248] width 9 height 9
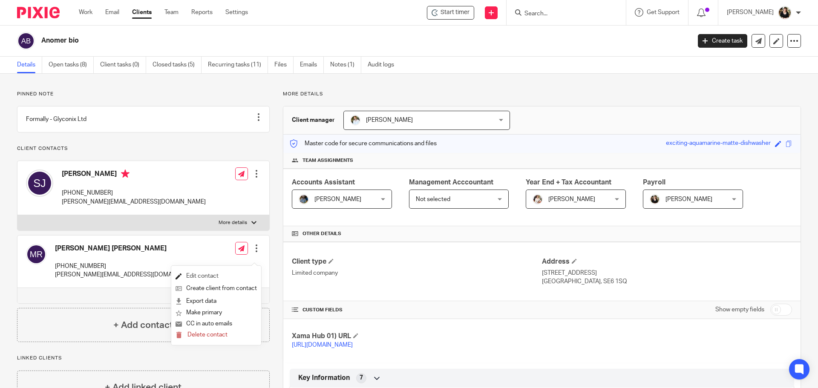
click at [218, 281] on link "Edit contact" at bounding box center [215, 276] width 81 height 12
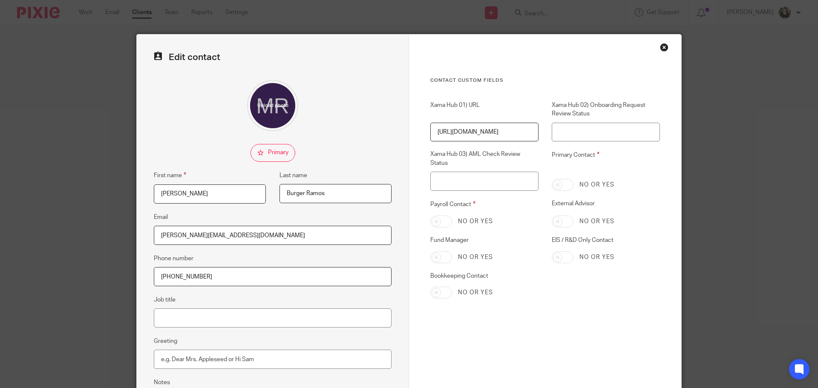
drag, startPoint x: 238, startPoint y: 240, endPoint x: -49, endPoint y: 214, distance: 288.6
click at [0, 214] on html "Work Email Clients Team Reports Settings Work Email Clients Team Reports Settin…" at bounding box center [409, 194] width 818 height 388
paste input "[PERSON_NAME]"
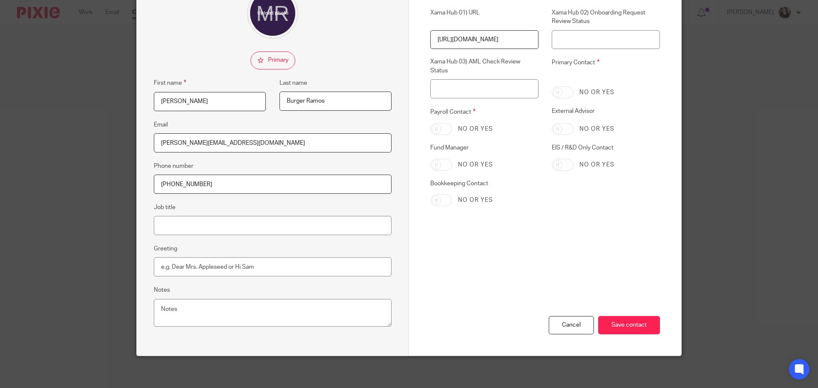
scroll to position [95, 0]
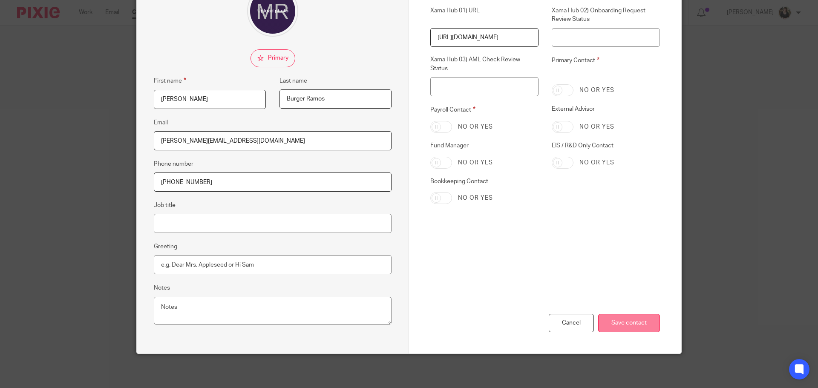
type input "[PERSON_NAME][EMAIL_ADDRESS][DOMAIN_NAME]"
click at [624, 316] on input "Save contact" at bounding box center [629, 323] width 62 height 18
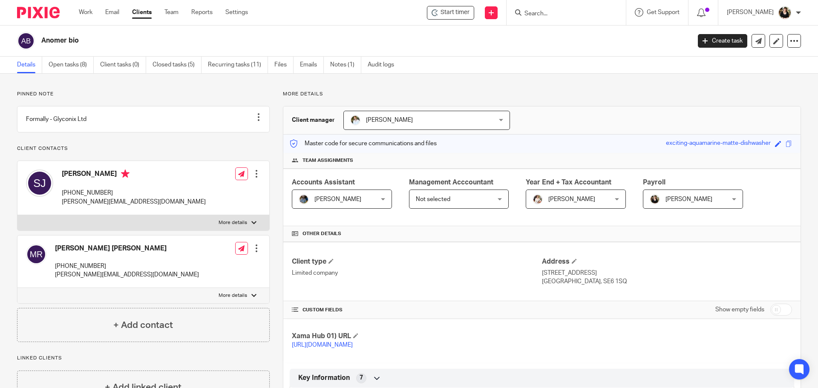
scroll to position [170, 0]
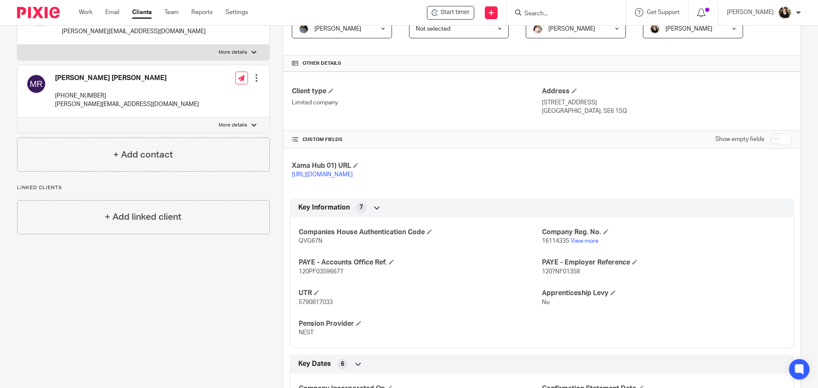
click at [541, 15] on input "Search" at bounding box center [561, 14] width 77 height 8
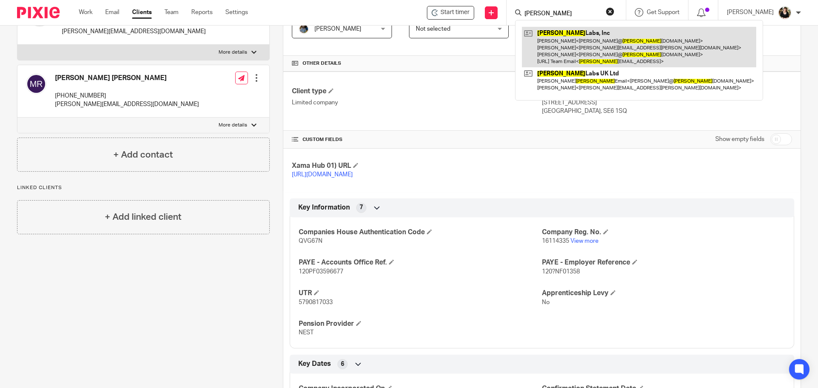
type input "[PERSON_NAME]"
click at [576, 30] on link at bounding box center [639, 47] width 234 height 40
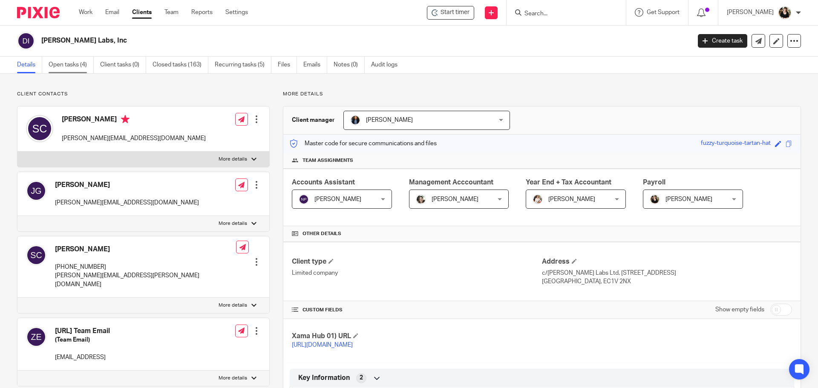
click at [67, 68] on link "Open tasks (4)" at bounding box center [71, 65] width 45 height 17
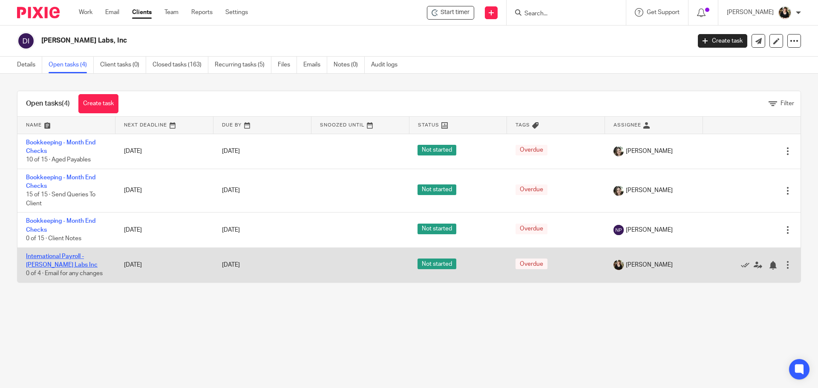
click at [52, 253] on link "International Payroll - [PERSON_NAME] Labs Inc" at bounding box center [62, 260] width 72 height 14
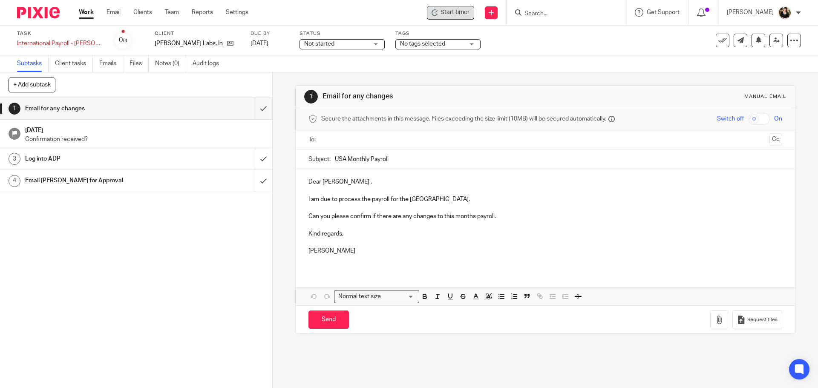
click at [467, 14] on span "Start timer" at bounding box center [454, 12] width 29 height 9
click at [459, 12] on span "Start timer" at bounding box center [454, 12] width 29 height 9
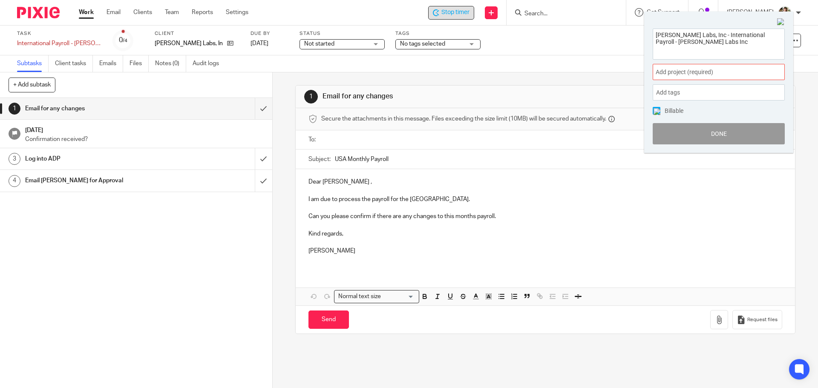
click at [715, 75] on span "Add project (required) :" at bounding box center [708, 72] width 107 height 9
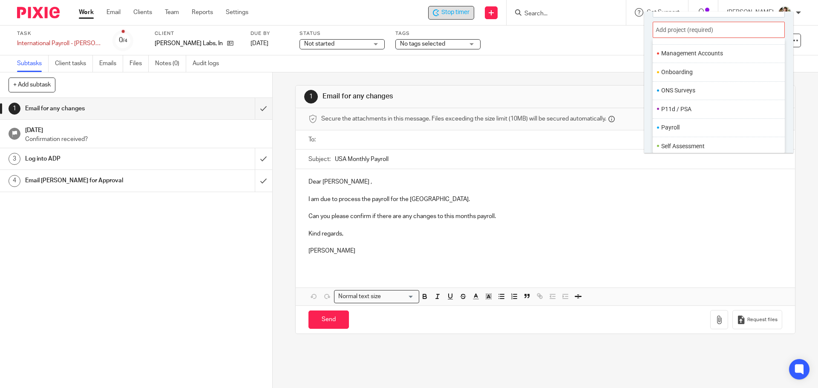
scroll to position [319, 0]
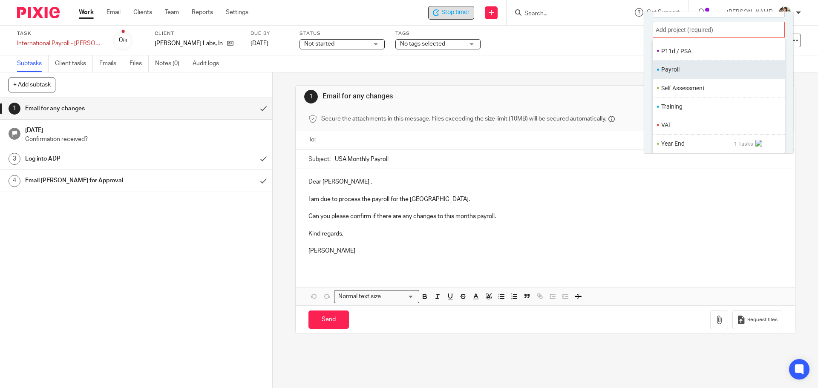
click at [679, 60] on ul "Payroll" at bounding box center [718, 69] width 132 height 18
click at [676, 66] on li "Payroll" at bounding box center [716, 69] width 111 height 9
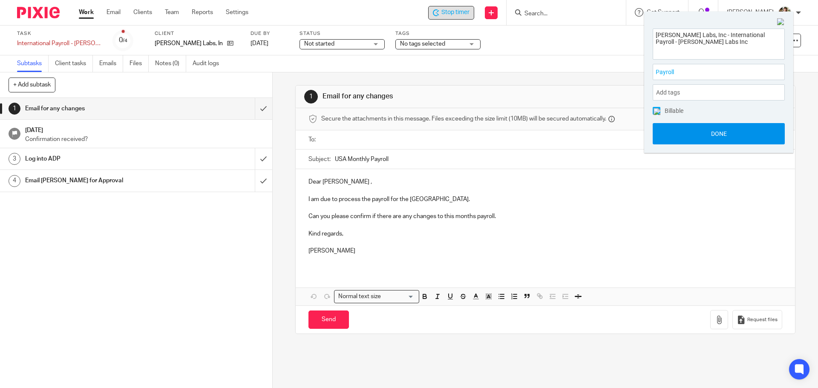
click at [703, 135] on button "Done" at bounding box center [718, 133] width 132 height 21
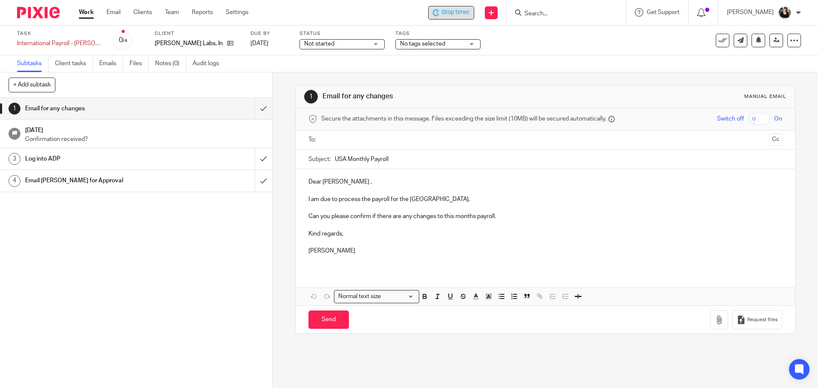
click at [350, 145] on ul at bounding box center [545, 140] width 447 height 14
click at [350, 131] on div at bounding box center [545, 139] width 447 height 19
click at [339, 138] on input "text" at bounding box center [544, 140] width 441 height 10
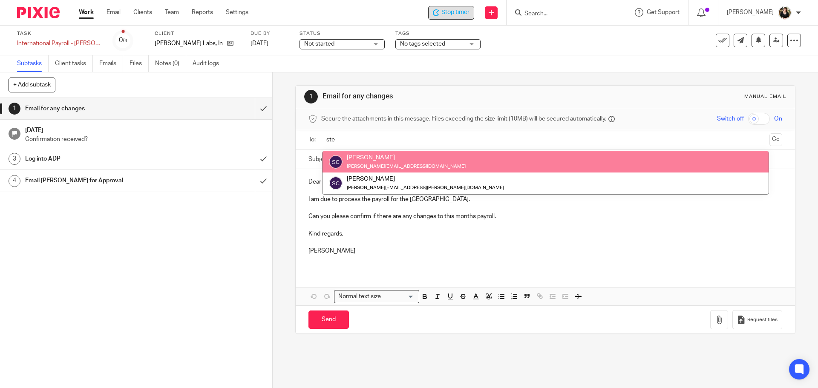
type input "ste"
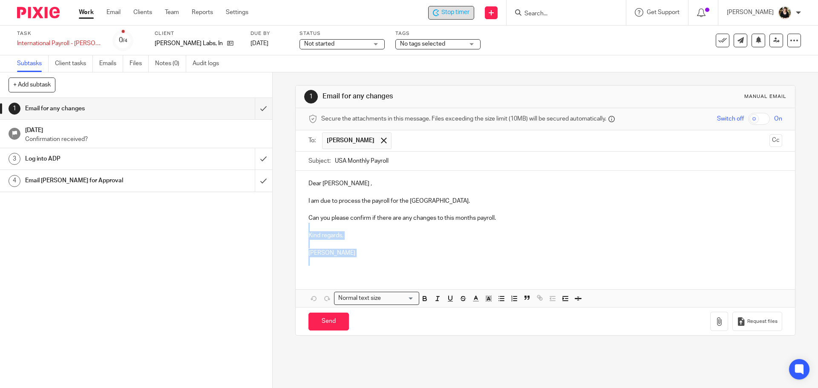
drag, startPoint x: 299, startPoint y: 228, endPoint x: 466, endPoint y: 291, distance: 178.6
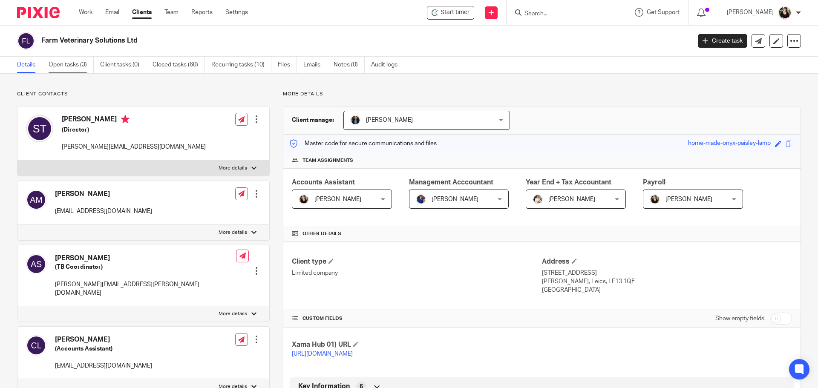
click at [77, 68] on link "Open tasks (3)" at bounding box center [71, 65] width 45 height 17
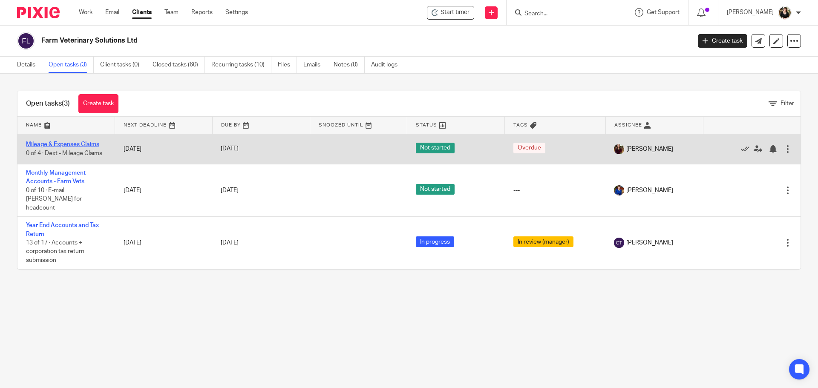
click at [63, 143] on link "Mileage & Expenses Claims" at bounding box center [62, 144] width 73 height 6
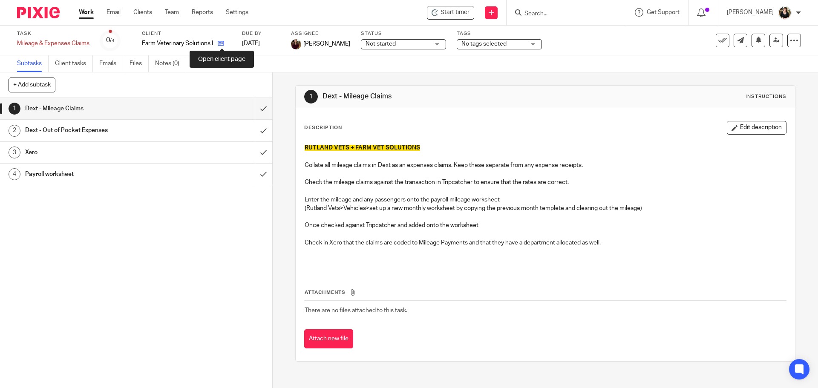
click at [221, 46] on icon at bounding box center [221, 43] width 6 height 6
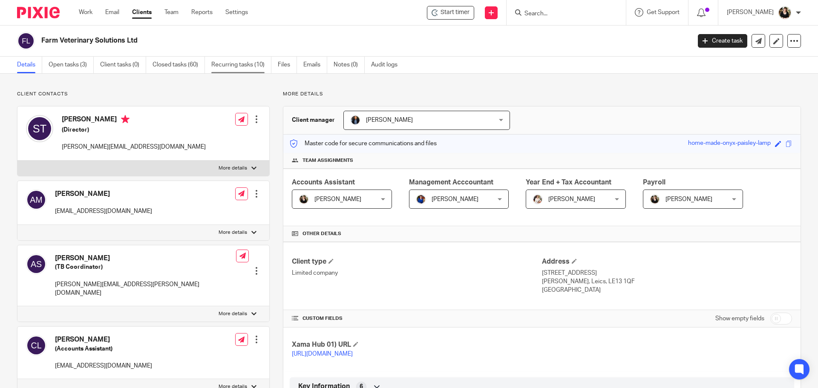
click at [250, 67] on link "Recurring tasks (10)" at bounding box center [241, 65] width 60 height 17
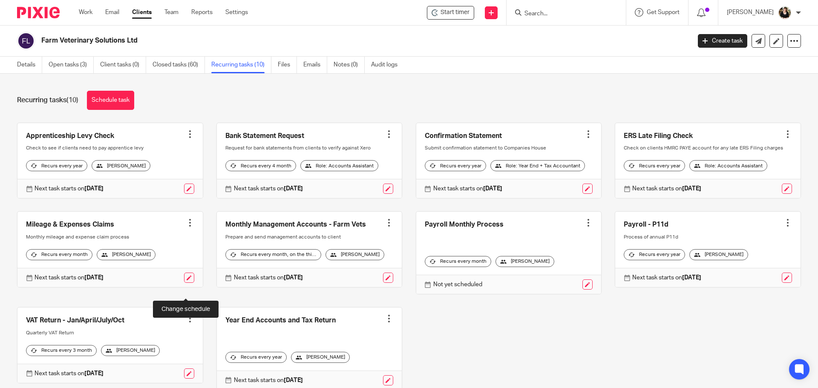
click at [187, 283] on link at bounding box center [189, 278] width 10 height 10
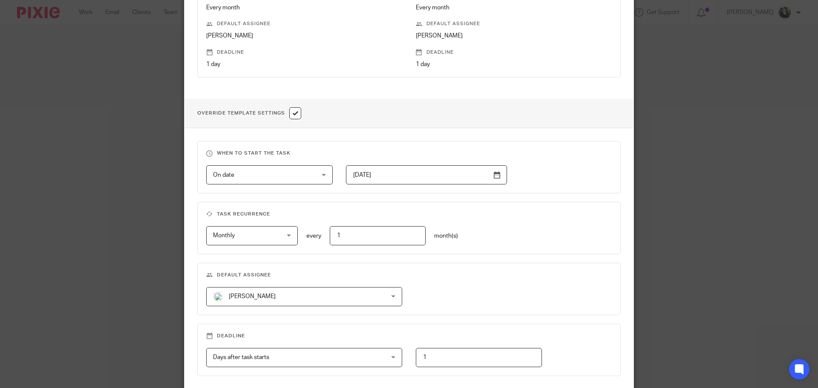
scroll to position [256, 0]
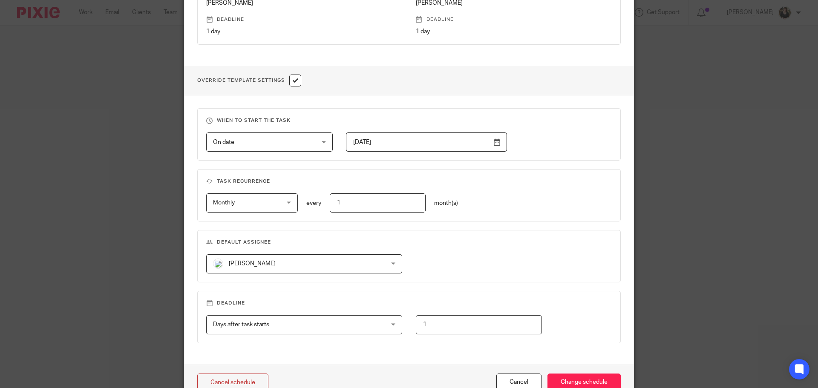
click at [240, 266] on span "[PERSON_NAME]" at bounding box center [252, 264] width 47 height 6
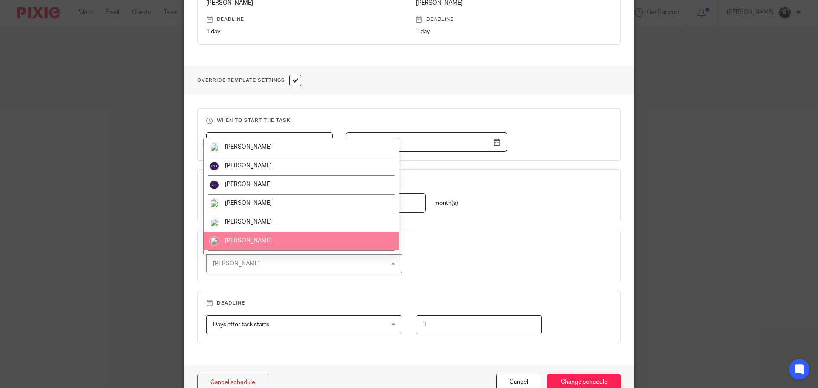
click at [244, 236] on li "[PERSON_NAME]" at bounding box center [301, 241] width 195 height 19
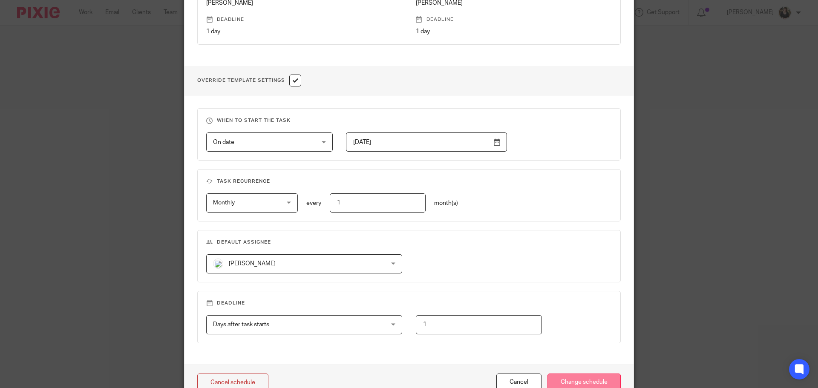
click at [604, 378] on input "Change schedule" at bounding box center [583, 382] width 73 height 18
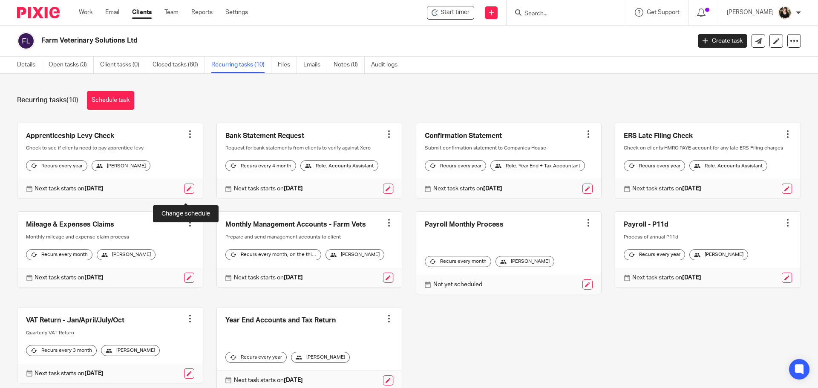
click at [189, 194] on link at bounding box center [189, 189] width 10 height 10
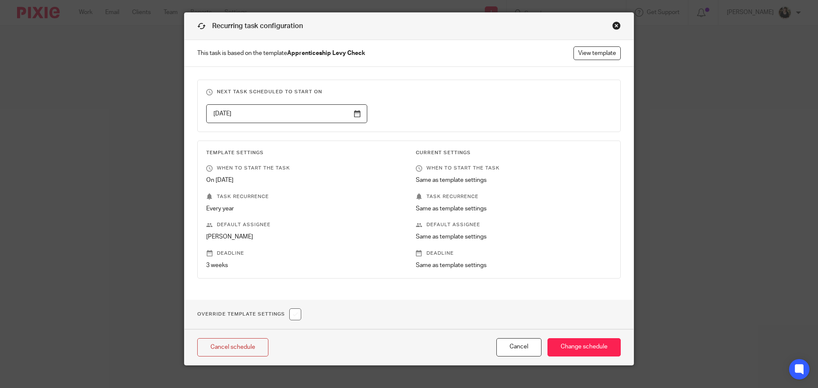
scroll to position [33, 0]
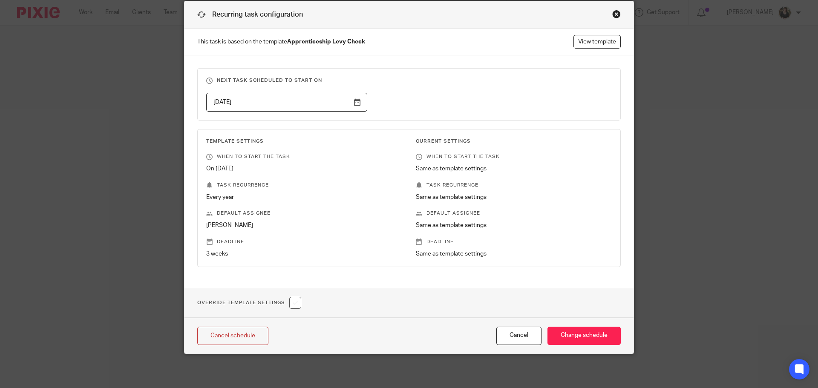
click at [294, 303] on input "checkbox" at bounding box center [295, 303] width 12 height 12
checkbox input "true"
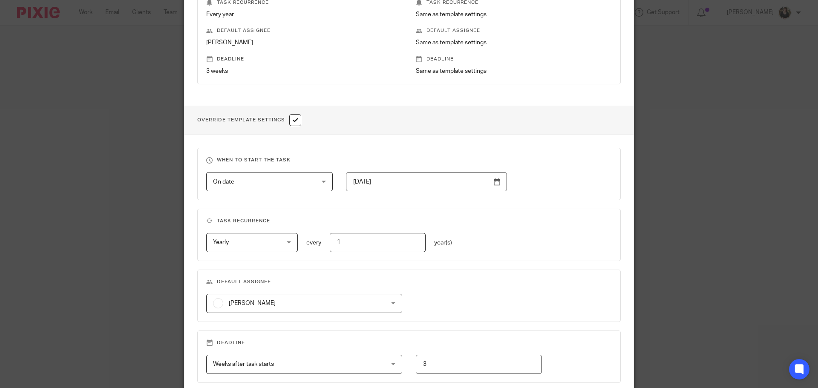
scroll to position [302, 0]
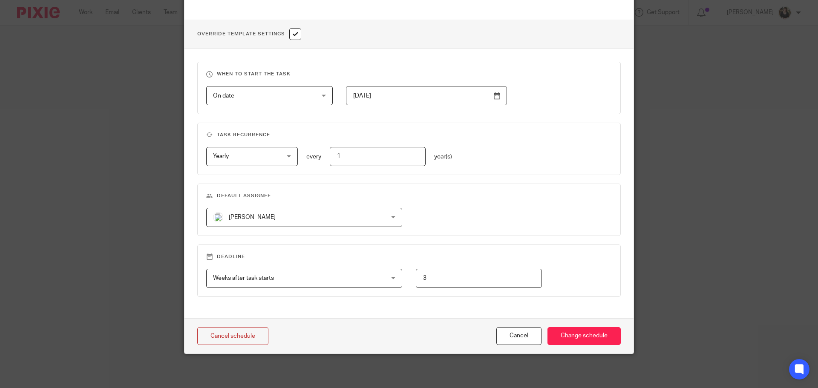
click at [248, 212] on span "[PERSON_NAME]" at bounding box center [288, 217] width 151 height 18
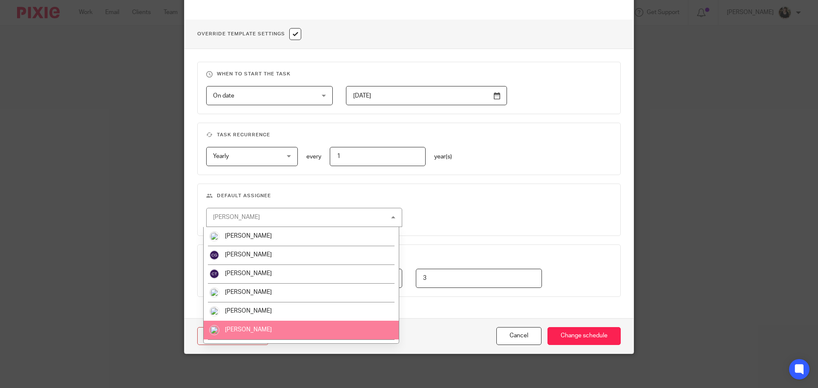
click at [256, 325] on li "[PERSON_NAME]" at bounding box center [301, 330] width 195 height 19
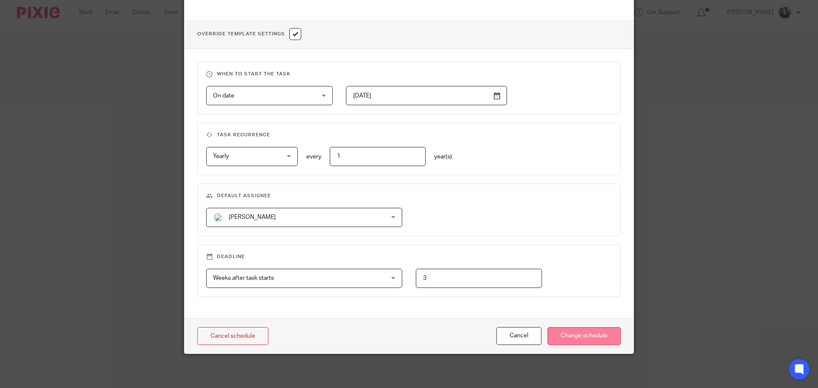
click at [577, 339] on input "Change schedule" at bounding box center [583, 336] width 73 height 18
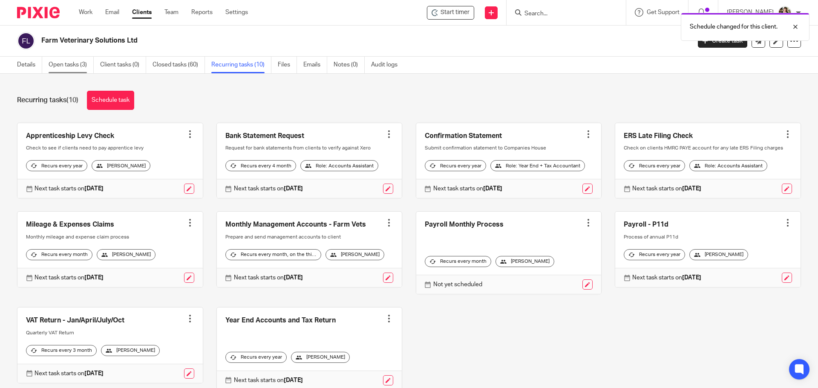
click at [75, 61] on link "Open tasks (3)" at bounding box center [71, 65] width 45 height 17
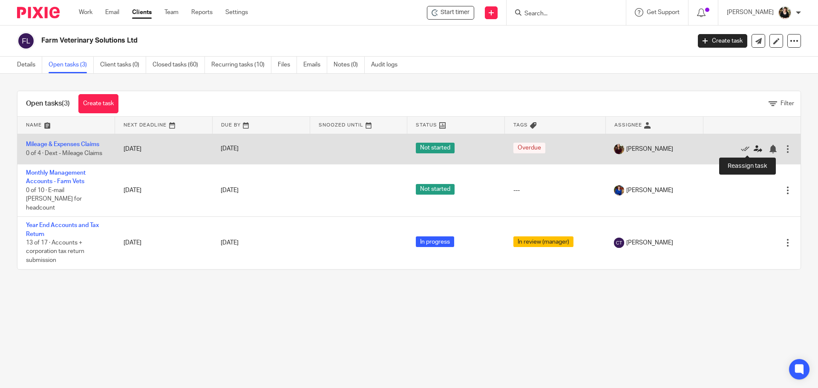
click at [753, 148] on link at bounding box center [759, 149] width 13 height 9
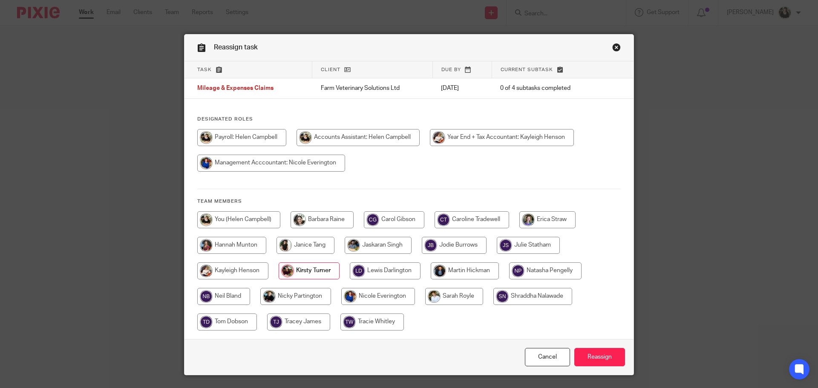
click at [273, 138] on input "radio" at bounding box center [241, 137] width 89 height 17
radio input "true"
click at [599, 354] on input "Reassign" at bounding box center [599, 357] width 51 height 18
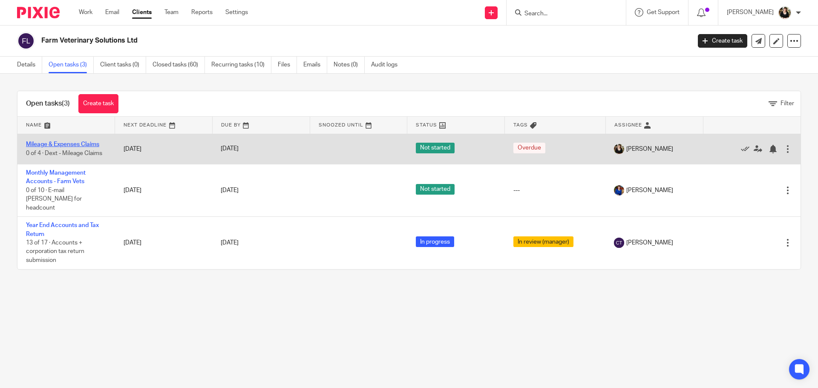
click at [80, 142] on link "Mileage & Expenses Claims" at bounding box center [62, 144] width 73 height 6
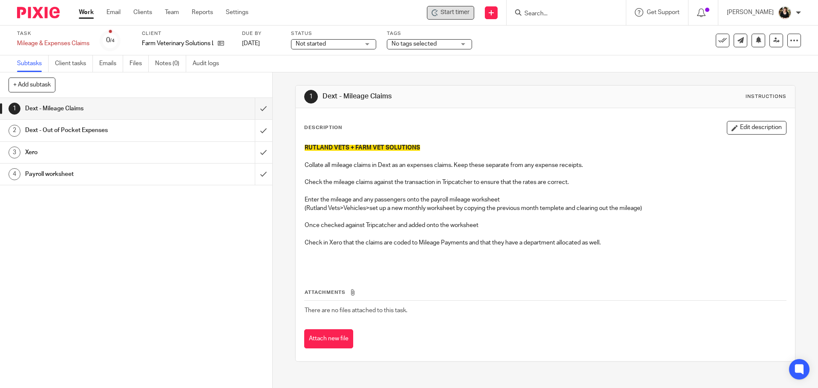
click at [437, 9] on icon at bounding box center [434, 12] width 7 height 7
click at [438, 12] on icon at bounding box center [434, 12] width 7 height 7
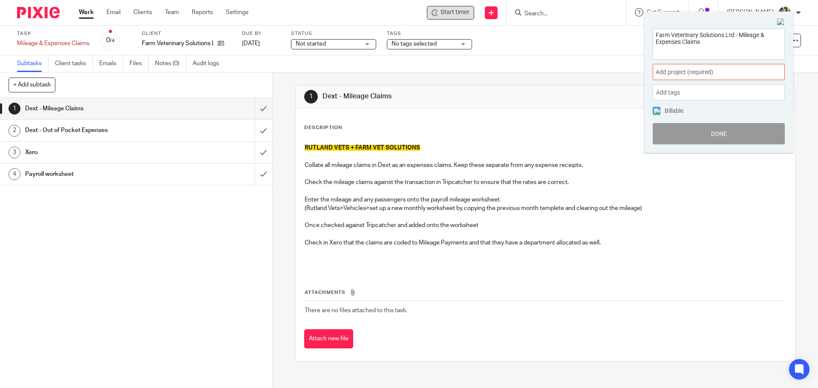
click at [699, 72] on span "Add project (required) :" at bounding box center [708, 72] width 107 height 9
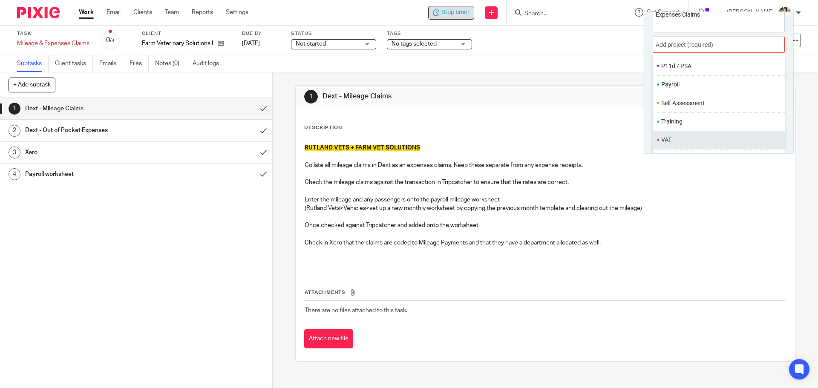
scroll to position [42, 0]
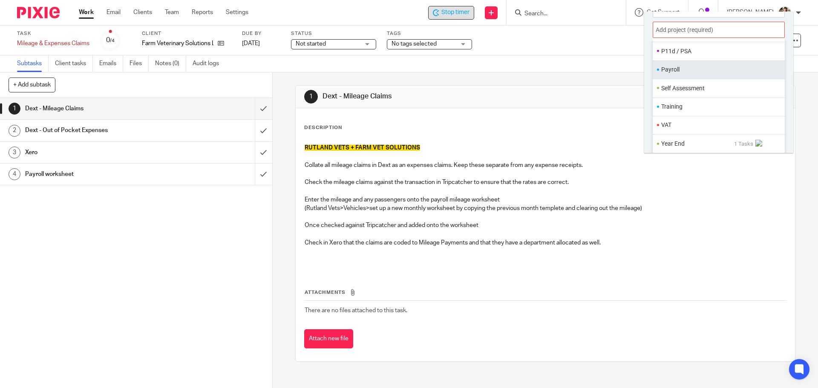
click at [678, 68] on li "Payroll" at bounding box center [716, 69] width 111 height 9
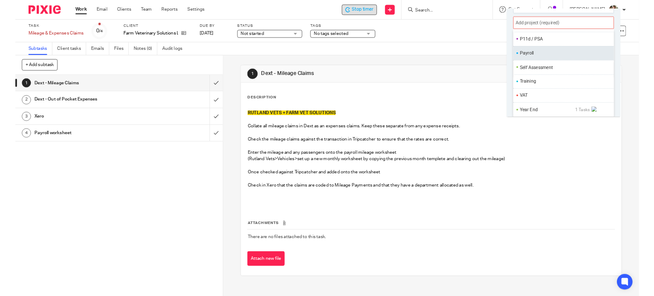
scroll to position [0, 0]
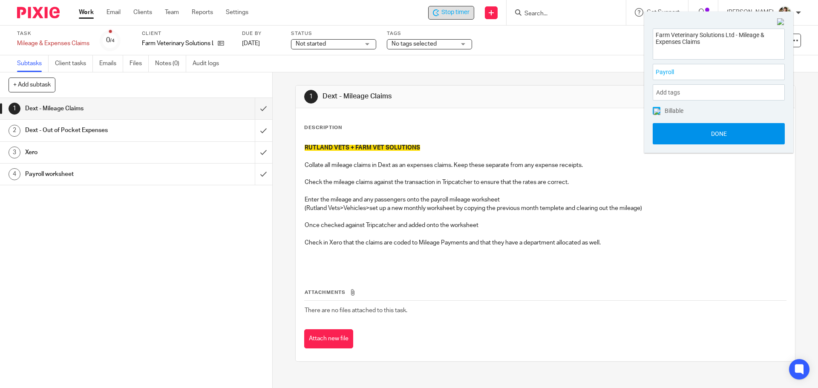
click at [725, 135] on button "Done" at bounding box center [718, 133] width 132 height 21
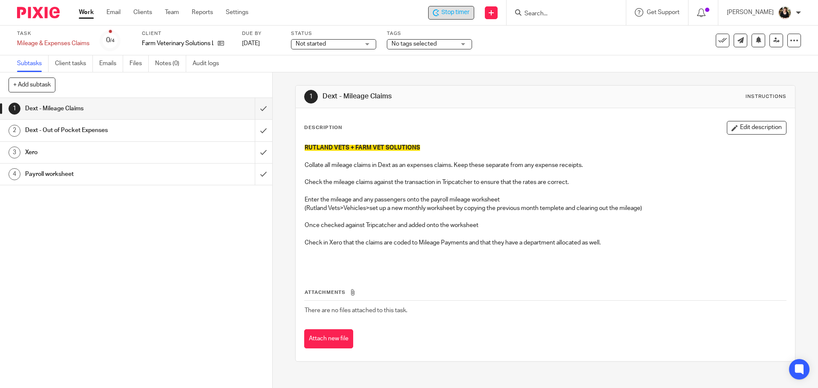
click at [340, 46] on span "Not started" at bounding box center [328, 44] width 64 height 9
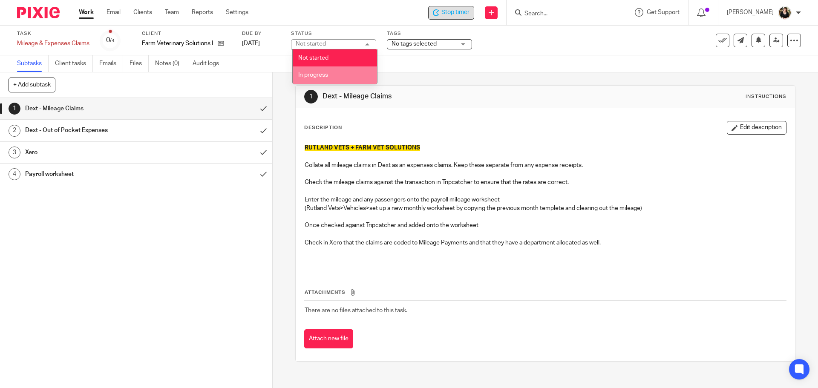
click at [342, 74] on li "In progress" at bounding box center [335, 74] width 84 height 17
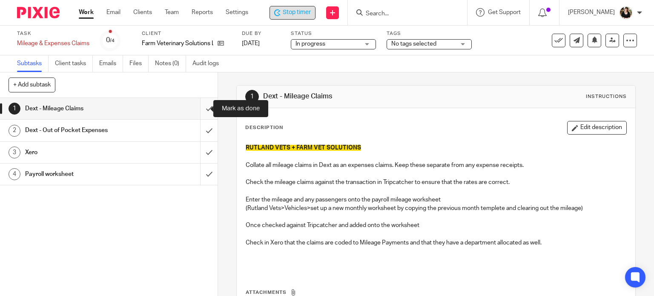
click at [200, 108] on input "submit" at bounding box center [109, 108] width 218 height 21
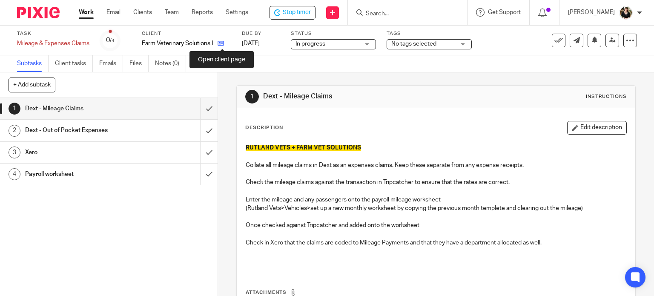
click at [222, 40] on icon at bounding box center [221, 43] width 6 height 6
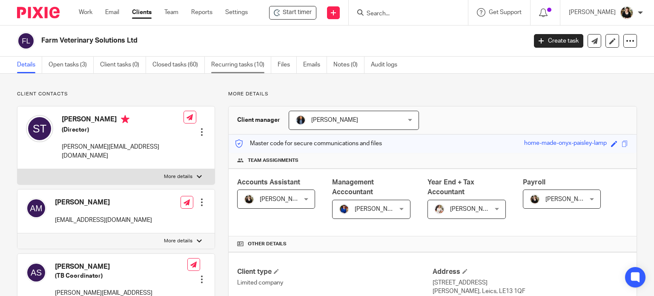
click at [229, 66] on link "Recurring tasks (10)" at bounding box center [241, 65] width 60 height 17
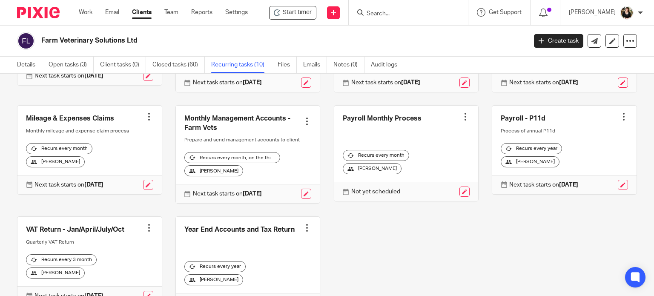
scroll to position [128, 0]
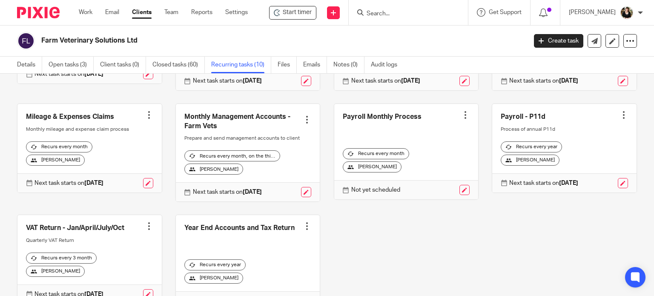
click at [88, 122] on link at bounding box center [89, 148] width 144 height 89
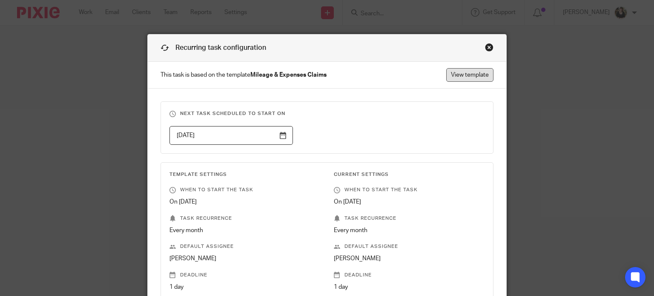
click at [464, 76] on link "View template" at bounding box center [469, 75] width 47 height 14
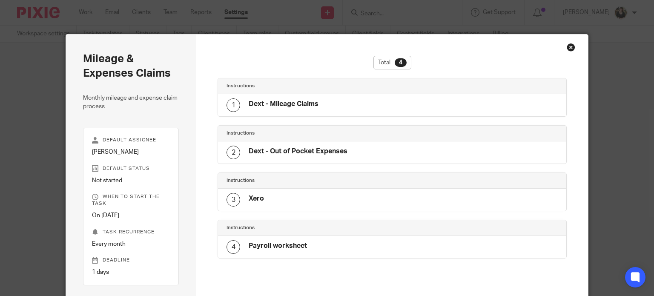
scroll to position [121, 0]
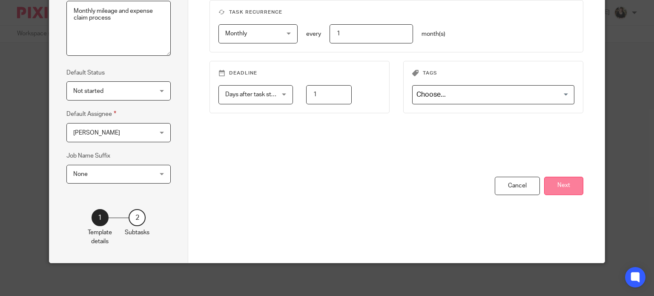
click at [559, 180] on button "Next" at bounding box center [563, 186] width 39 height 18
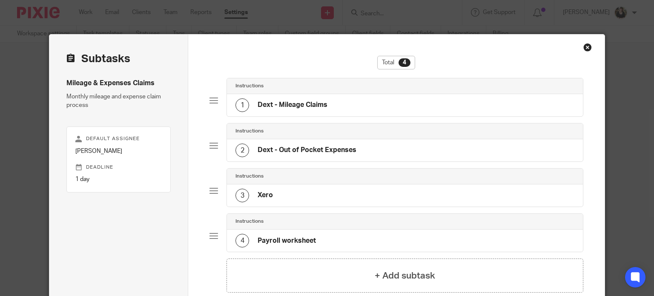
click at [310, 112] on div "1 Dext - Mileage Claims" at bounding box center [282, 105] width 92 height 14
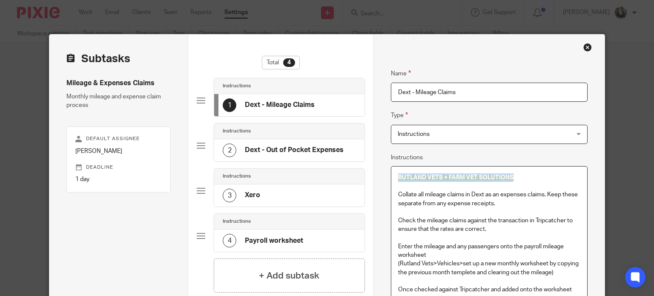
drag, startPoint x: 503, startPoint y: 178, endPoint x: 389, endPoint y: 175, distance: 113.3
click at [391, 175] on div "RUTLAND VETS + FARM VET SOLUTIONS Collate all mileage claims in Dext as an expe…" at bounding box center [489, 257] width 196 height 181
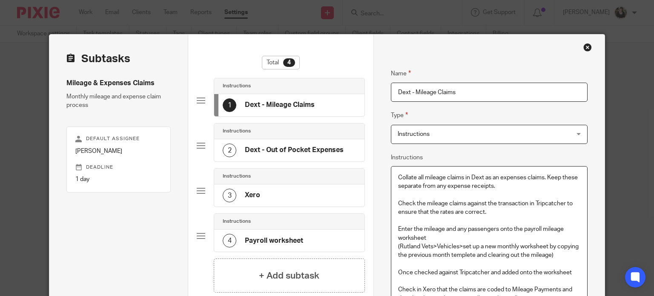
click at [523, 190] on p "Collate all mileage claims in Dext as an expenses claims. Keep these separate f…" at bounding box center [489, 181] width 182 height 17
click at [487, 194] on p at bounding box center [489, 194] width 182 height 9
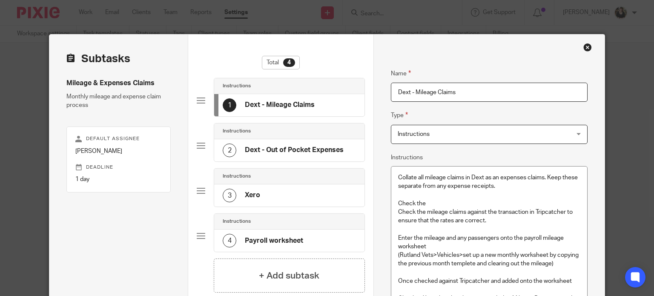
click at [442, 201] on p "Check the" at bounding box center [489, 203] width 182 height 9
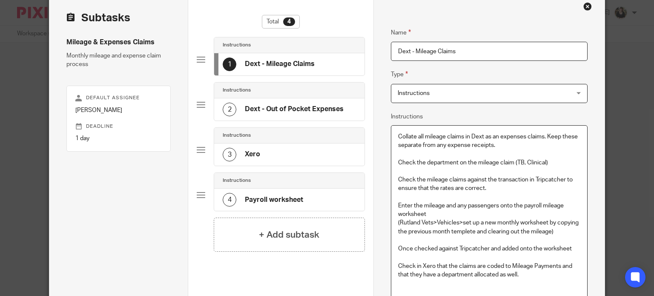
scroll to position [170, 0]
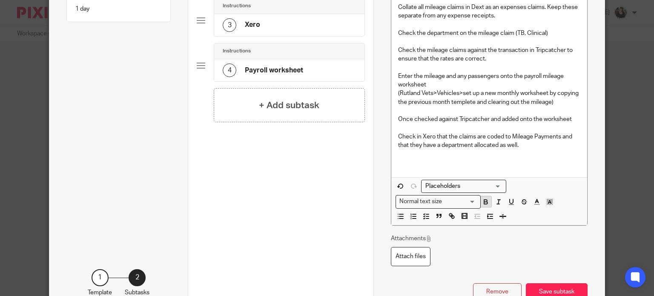
click at [483, 200] on icon "button" at bounding box center [486, 202] width 8 height 8
click at [545, 198] on button "button" at bounding box center [550, 201] width 11 height 11
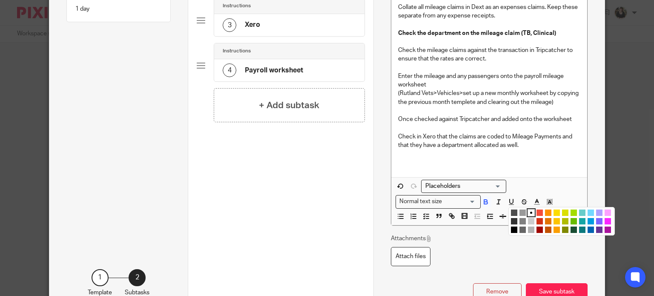
click at [554, 213] on li "color:#FCDC00" at bounding box center [557, 213] width 6 height 6
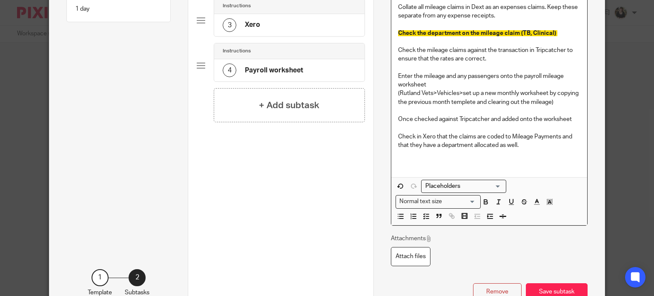
click at [530, 112] on p at bounding box center [489, 110] width 182 height 9
click at [437, 85] on p "Enter the mileage and any passengers onto the payroll mileage worksheet" at bounding box center [489, 80] width 182 height 17
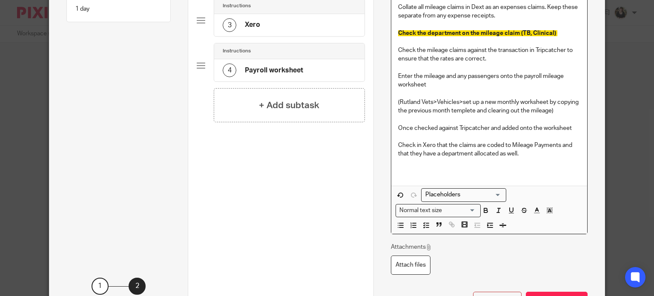
click at [404, 82] on p "Enter the mileage and any passengers onto the payroll mileage worksheet" at bounding box center [489, 80] width 182 height 17
click at [393, 75] on div "Collate all mileage claims in Dext as an expenses claims. Keep these separate f…" at bounding box center [489, 91] width 196 height 190
click at [431, 87] on p "Enter the mileage and any passengers onto the payroll mileage worksheet" at bounding box center [489, 80] width 182 height 17
click at [398, 101] on p "(Rutland Vets>Vehicles>set up a new monthly worksheet by copying the previous m…" at bounding box center [489, 106] width 182 height 17
click at [393, 75] on div "Collate all mileage claims in Dext as an expenses claims. Keep these separate f…" at bounding box center [489, 91] width 196 height 190
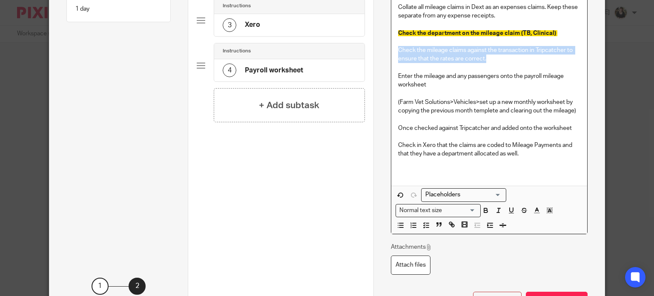
drag, startPoint x: 394, startPoint y: 49, endPoint x: 515, endPoint y: 58, distance: 121.3
click at [515, 58] on div "Collate all mileage claims in Dext as an expenses claims. Keep these separate f…" at bounding box center [489, 91] width 196 height 190
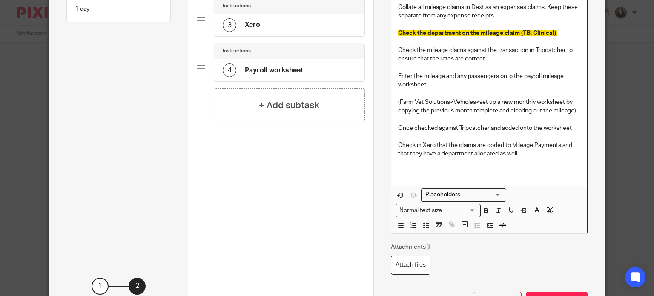
click at [508, 129] on p "Once checked against Tripcatcher and added onto the worksheet" at bounding box center [489, 128] width 182 height 9
drag, startPoint x: 577, startPoint y: 129, endPoint x: 390, endPoint y: 126, distance: 187.0
click at [391, 126] on div "Collate all mileage claims in Dext as an expenses claims. Keep these separate f…" at bounding box center [489, 91] width 196 height 190
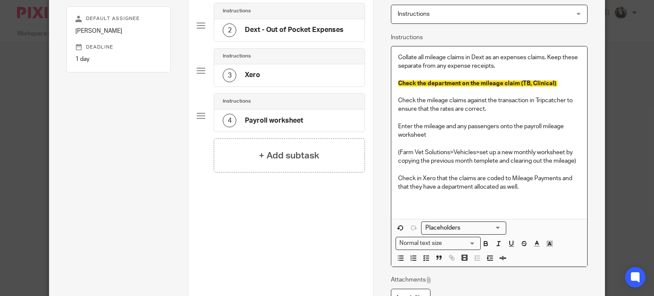
scroll to position [0, 0]
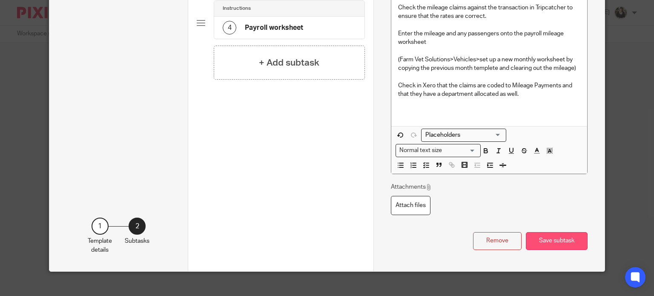
click at [549, 237] on button "Save subtask" at bounding box center [557, 241] width 62 height 18
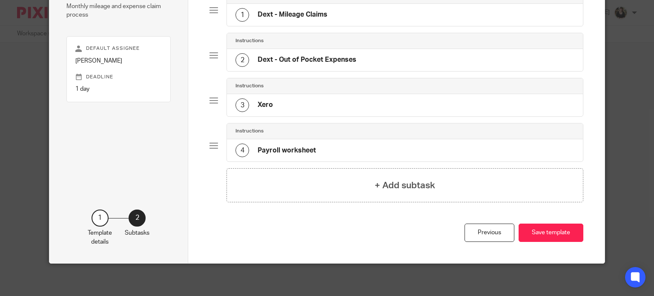
click at [319, 62] on h4 "Dext - Out of Pocket Expenses" at bounding box center [307, 59] width 99 height 9
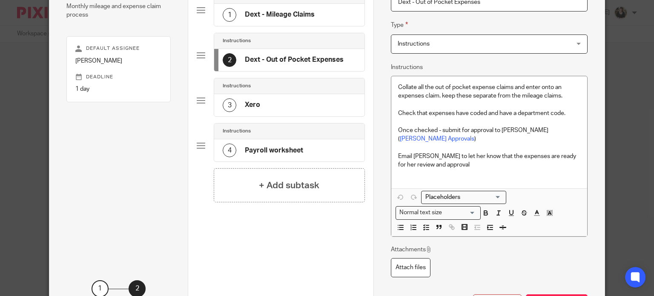
scroll to position [83, 0]
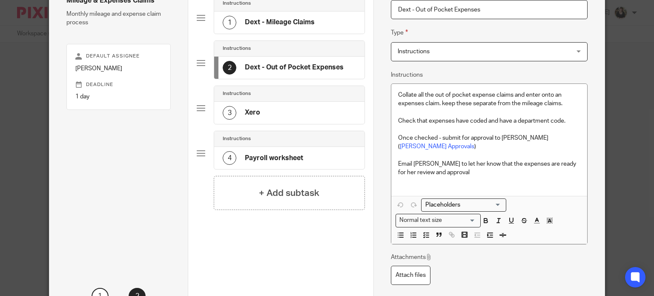
click at [261, 109] on div "3 Xero" at bounding box center [289, 113] width 150 height 22
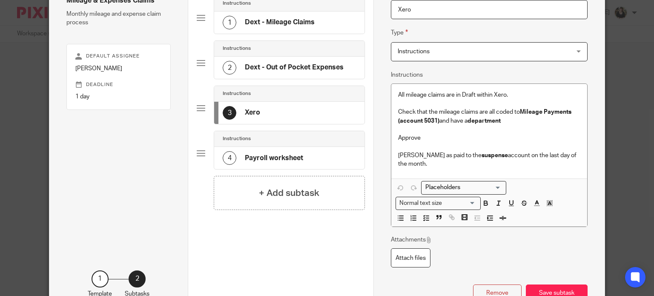
click at [281, 151] on div "4 Payroll worksheet" at bounding box center [263, 158] width 80 height 14
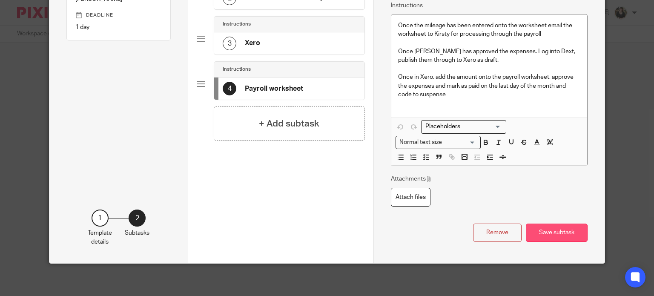
click at [549, 233] on button "Save subtask" at bounding box center [557, 233] width 62 height 18
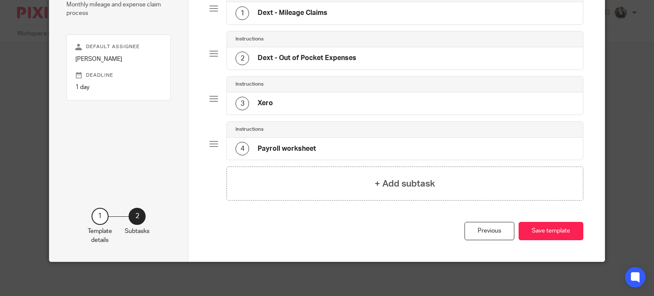
scroll to position [90, 0]
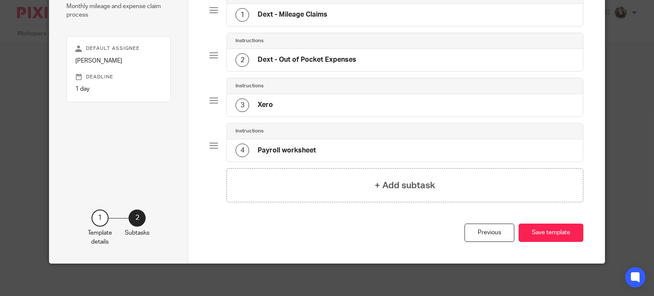
click at [549, 233] on button "Save template" at bounding box center [551, 233] width 65 height 18
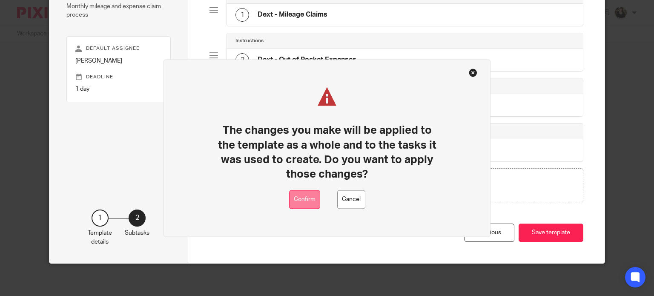
click at [305, 202] on button "Confirm" at bounding box center [304, 199] width 31 height 19
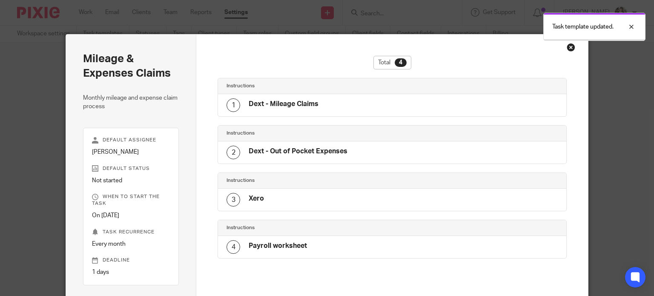
scroll to position [121, 0]
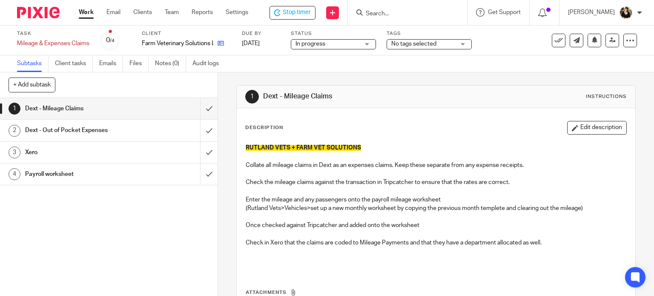
click at [216, 46] on link at bounding box center [218, 43] width 11 height 9
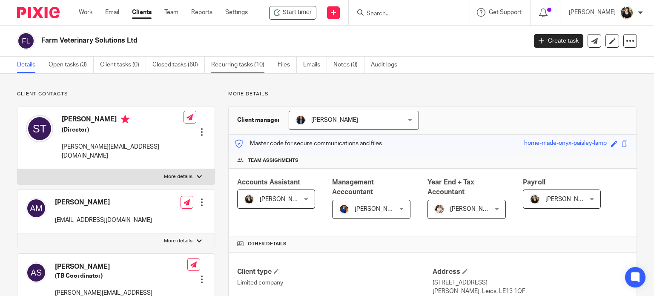
click at [237, 64] on link "Recurring tasks (10)" at bounding box center [241, 65] width 60 height 17
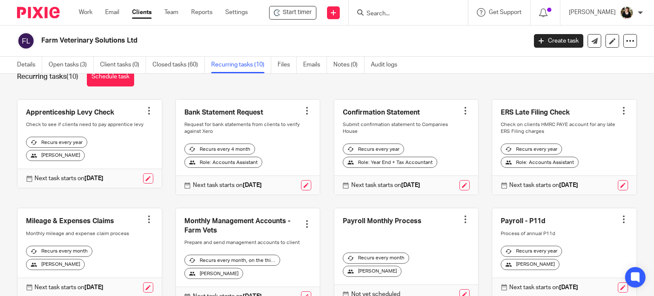
scroll to position [43, 0]
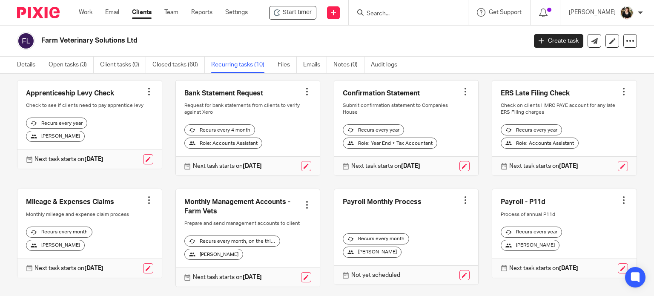
click at [100, 206] on link at bounding box center [89, 233] width 144 height 89
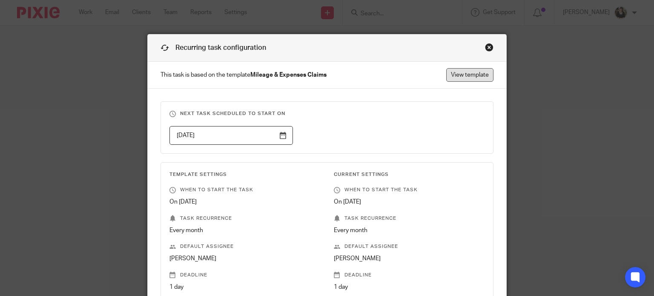
click at [456, 73] on link "View template" at bounding box center [469, 75] width 47 height 14
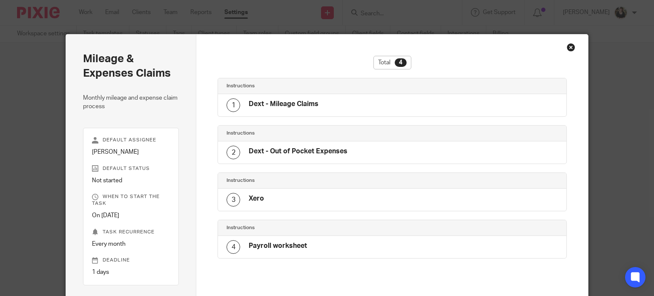
scroll to position [121, 0]
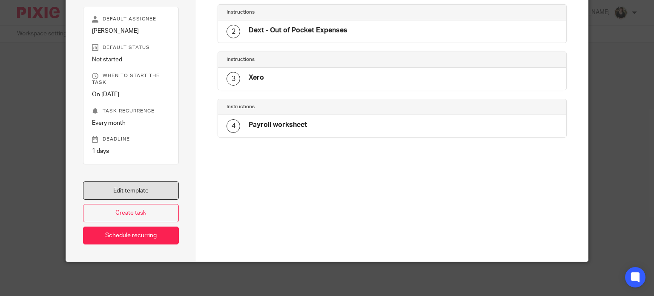
click at [147, 188] on link "Edit template" at bounding box center [131, 190] width 96 height 18
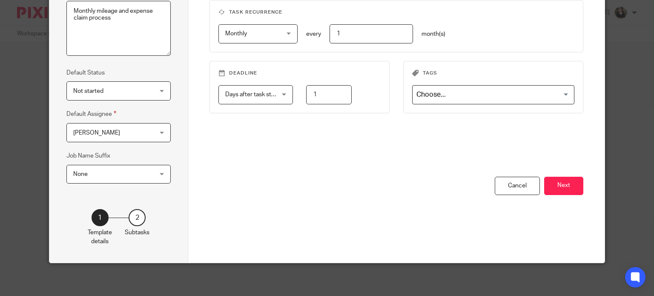
click at [563, 190] on button "Next" at bounding box center [563, 186] width 39 height 18
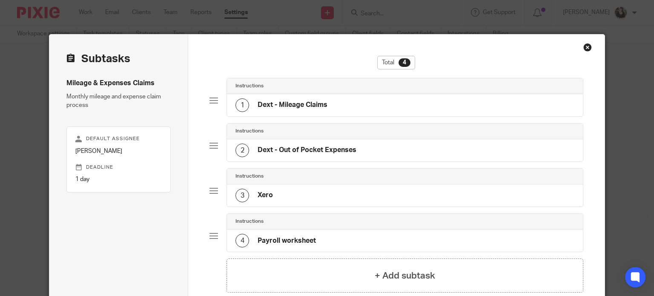
click at [287, 112] on div "1 Dext - Mileage Claims" at bounding box center [282, 105] width 92 height 14
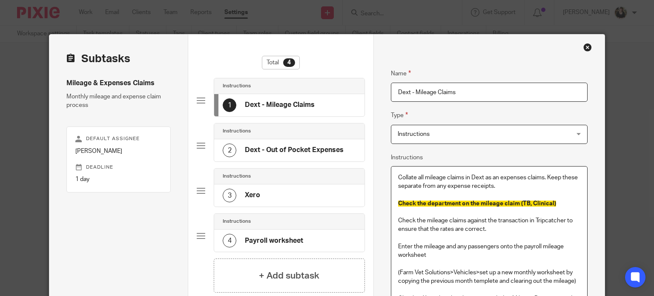
click at [550, 209] on p at bounding box center [489, 212] width 182 height 9
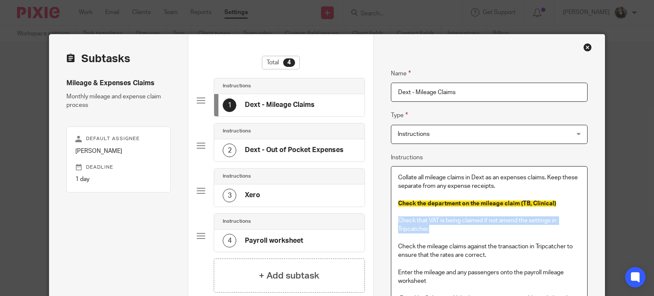
drag, startPoint x: 392, startPoint y: 218, endPoint x: 436, endPoint y: 225, distance: 44.0
click at [436, 225] on div "Collate all mileage claims in Dext as an expenses claims. Keep these separate f…" at bounding box center [489, 266] width 196 height 198
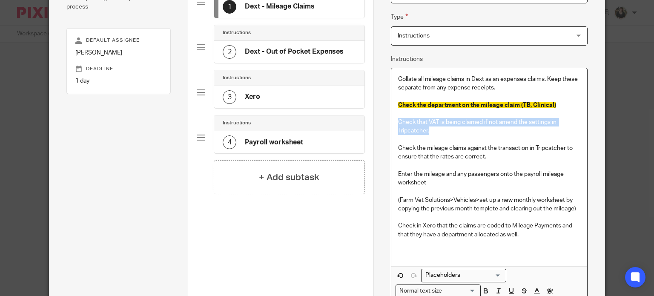
scroll to position [247, 0]
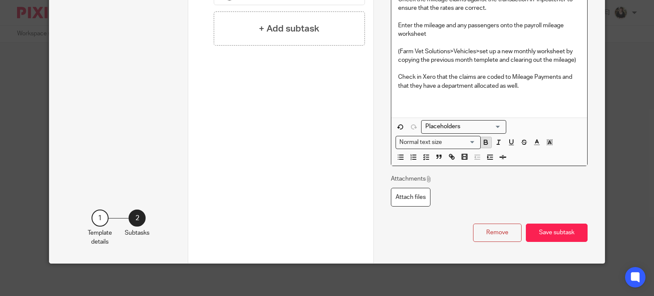
click at [484, 144] on icon "button" at bounding box center [485, 143] width 3 height 2
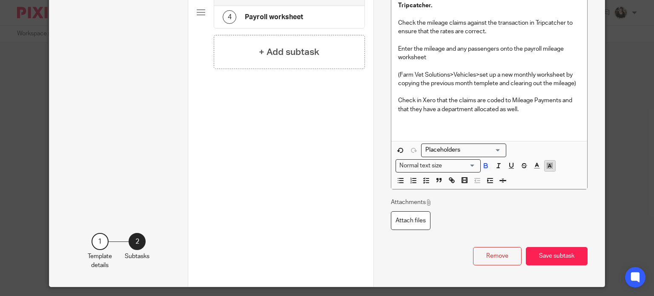
click at [546, 164] on icon "button" at bounding box center [550, 166] width 8 height 8
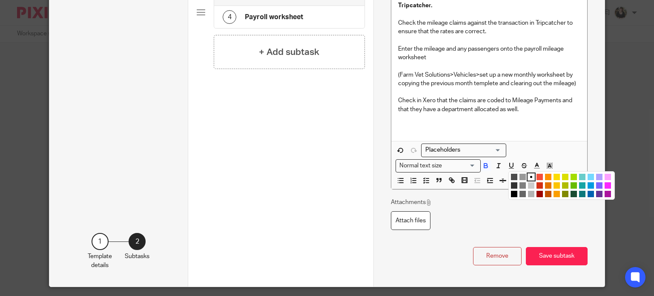
click at [588, 175] on li "color:#73D8FF" at bounding box center [591, 177] width 6 height 6
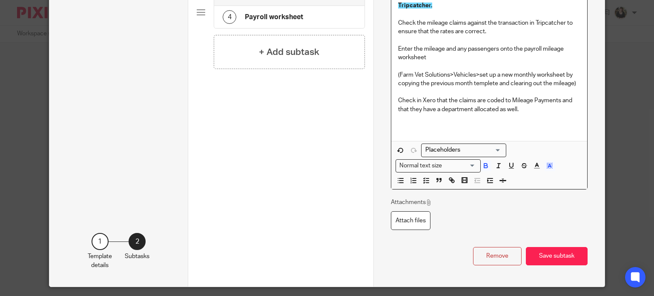
click at [502, 81] on p "(Farm Vet Solutions>Vehicles>set up a new monthly worksheet by copying the prev…" at bounding box center [489, 79] width 182 height 17
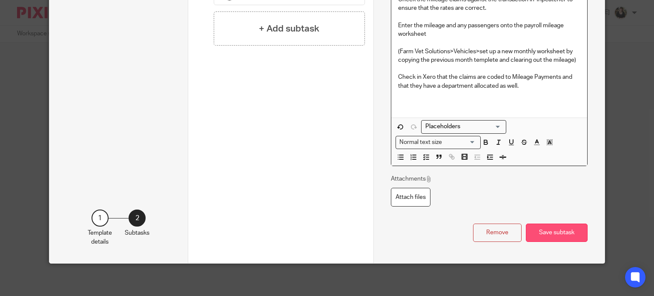
click at [553, 224] on button "Save subtask" at bounding box center [557, 233] width 62 height 18
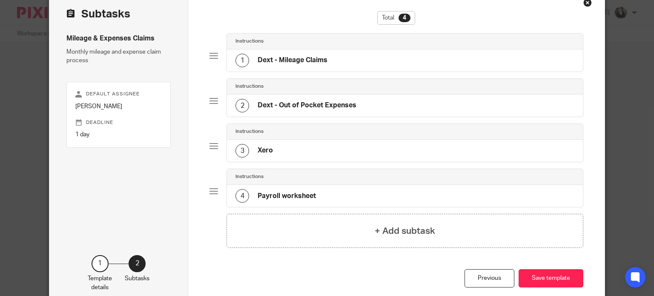
scroll to position [0, 0]
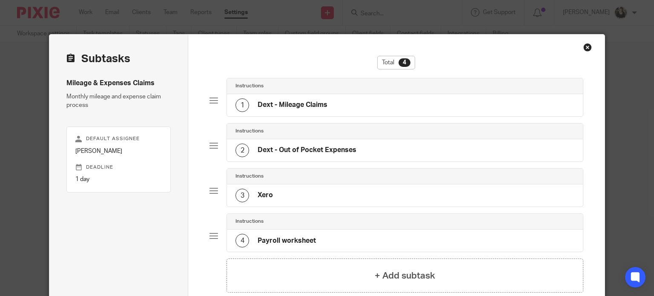
click at [286, 102] on h4 "Dext - Mileage Claims" at bounding box center [293, 105] width 70 height 9
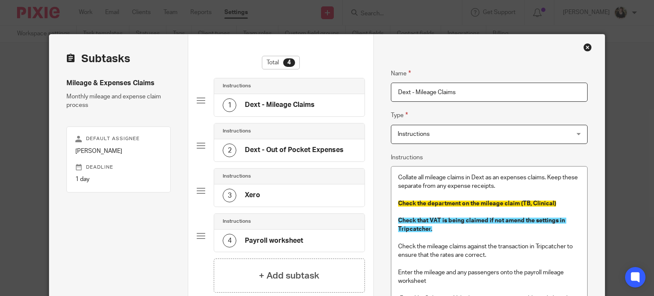
click at [499, 184] on p "Collate all mileage claims in Dext as an expenses claims. Keep these separate f…" at bounding box center [489, 181] width 182 height 17
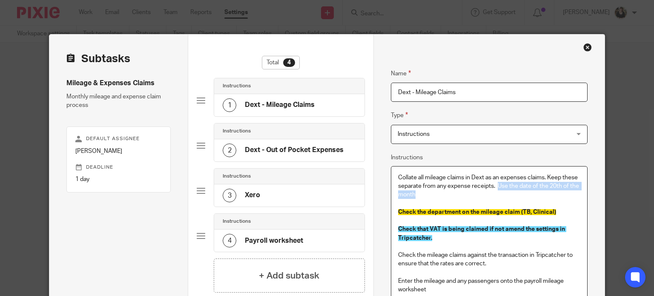
drag, startPoint x: 494, startPoint y: 186, endPoint x: 532, endPoint y: 198, distance: 40.0
click at [532, 198] on div "Collate all mileage claims in Dext as an expenses claims. Keep these separate f…" at bounding box center [489, 270] width 196 height 207
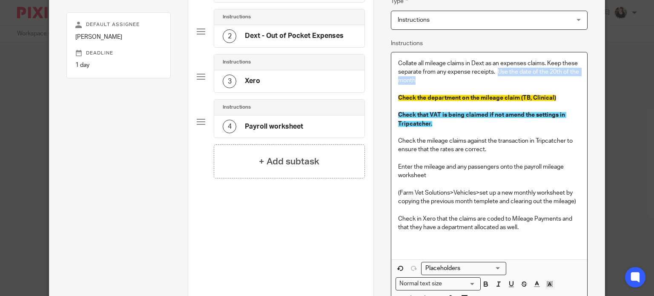
scroll to position [256, 0]
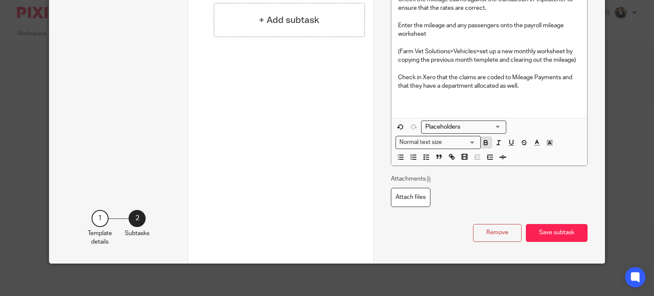
click at [484, 141] on icon "button" at bounding box center [485, 142] width 3 height 2
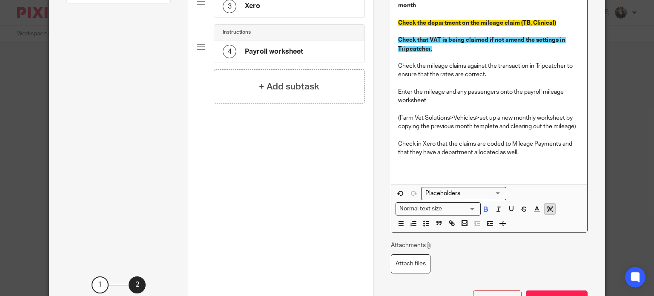
click at [546, 207] on icon "button" at bounding box center [550, 209] width 8 height 8
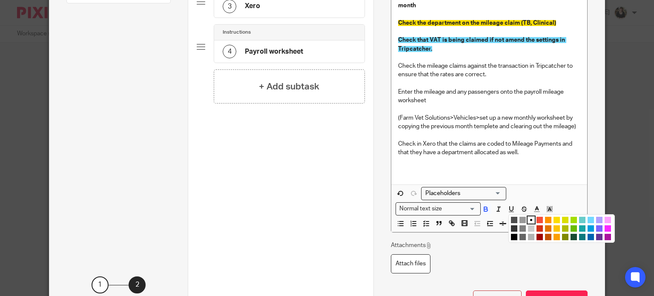
click at [601, 219] on ul "Compact color picker" at bounding box center [562, 230] width 103 height 26
click at [512, 129] on p "(Farm Vet Solutions>Vehicles>set up a new monthly worksheet by copying the prev…" at bounding box center [489, 122] width 182 height 17
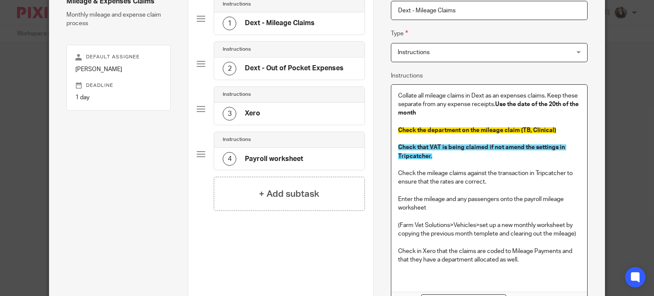
scroll to position [19, 0]
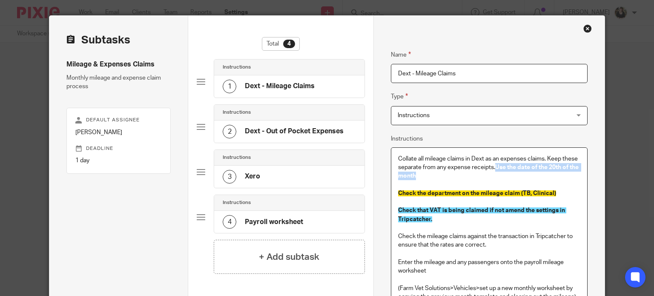
drag, startPoint x: 494, startPoint y: 165, endPoint x: 494, endPoint y: 175, distance: 9.4
click at [494, 175] on p "Collate all mileage claims in Dext as an expenses claims. Keep these separate f…" at bounding box center [489, 168] width 182 height 26
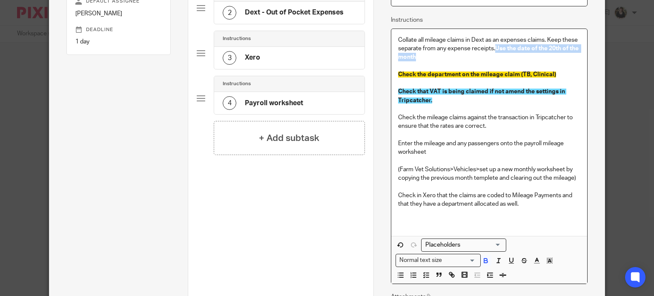
scroll to position [256, 0]
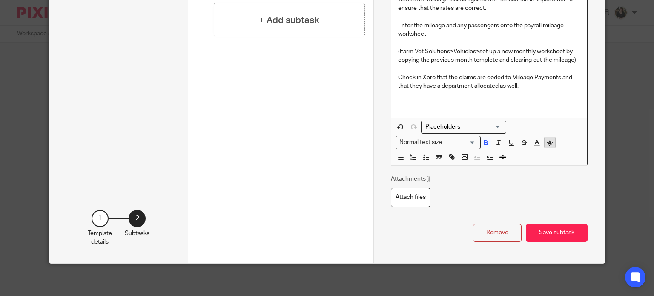
click at [549, 144] on line "button" at bounding box center [550, 144] width 2 height 0
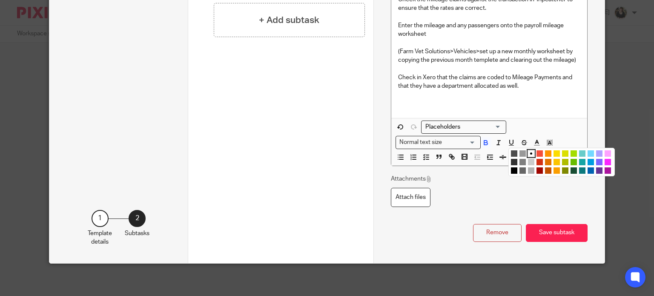
click at [606, 152] on li "color:#FDA1FF" at bounding box center [608, 153] width 6 height 6
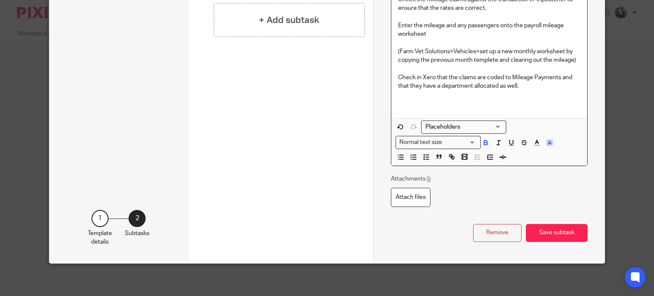
click at [509, 75] on p "Check in Xero that the claims are coded to Mileage Payments and that they have …" at bounding box center [489, 81] width 182 height 17
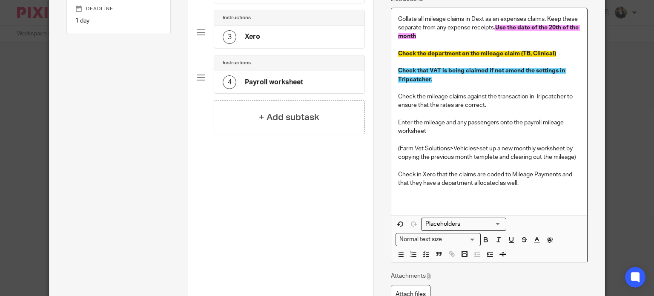
scroll to position [85, 0]
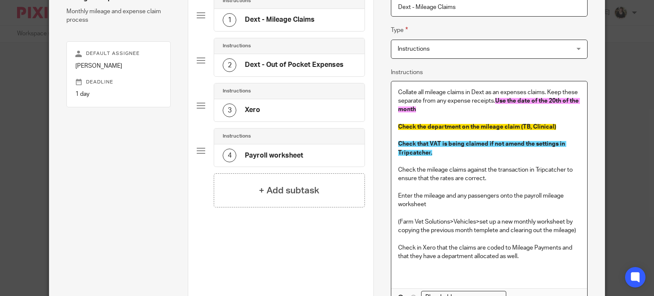
click at [496, 102] on span "Use the date of the 20th of the month" at bounding box center [489, 105] width 182 height 14
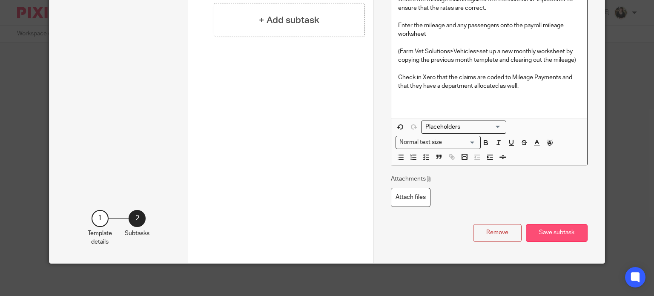
click at [559, 227] on button "Save subtask" at bounding box center [557, 233] width 62 height 18
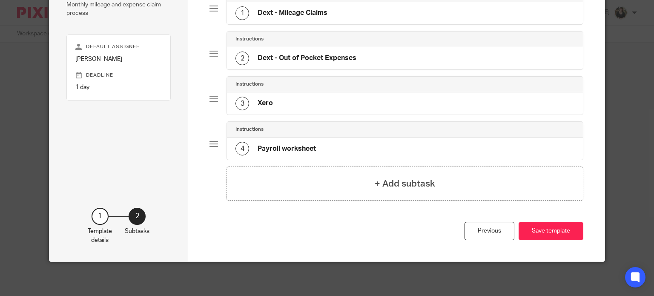
scroll to position [90, 0]
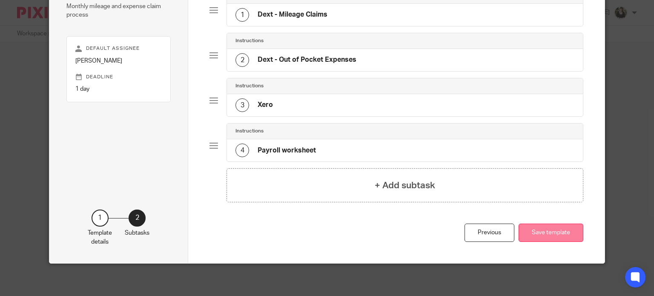
click at [540, 238] on button "Save template" at bounding box center [551, 233] width 65 height 18
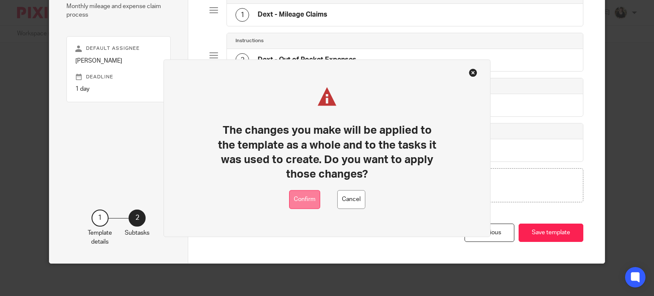
click at [305, 198] on button "Confirm" at bounding box center [304, 199] width 31 height 19
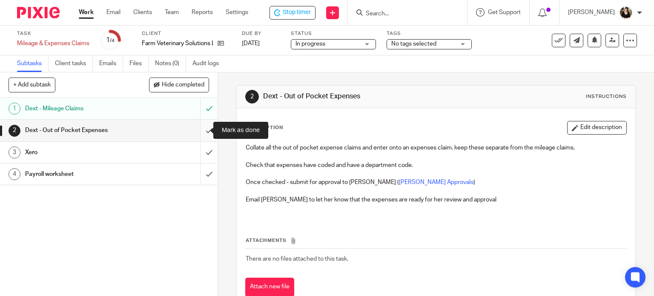
click at [197, 129] on input "submit" at bounding box center [109, 130] width 218 height 21
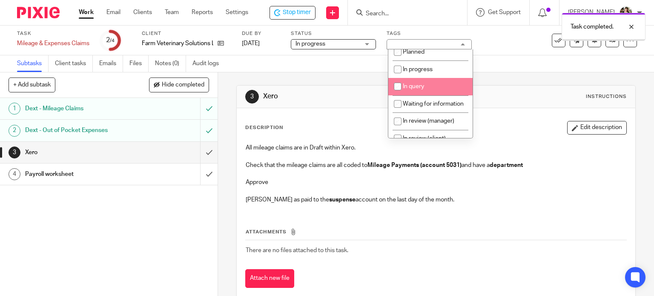
scroll to position [85, 0]
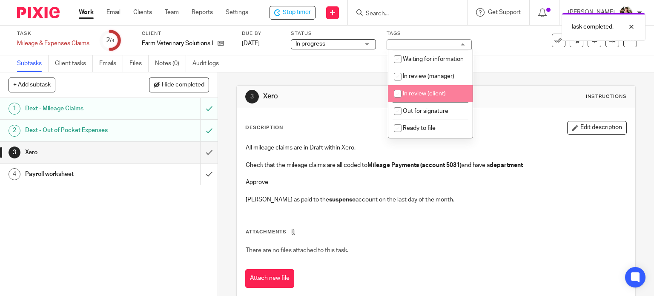
click at [433, 97] on span "In review (client)" at bounding box center [424, 94] width 43 height 6
checkbox input "true"
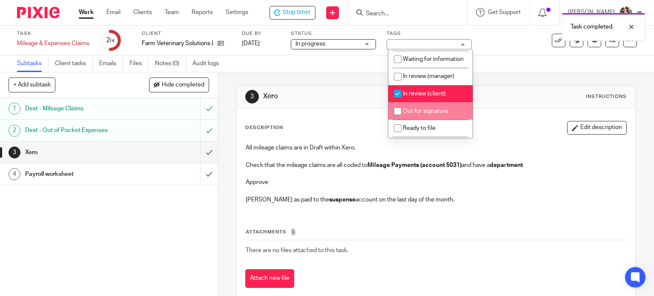
click at [494, 195] on div "All mileage claims are in Draft within Xero. Check that the mileage claims are …" at bounding box center [436, 174] width 390 height 71
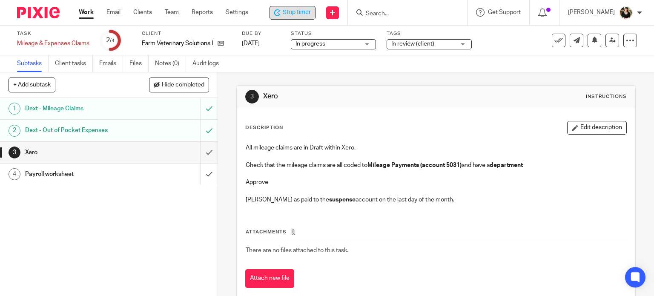
click at [286, 10] on span "Stop timer" at bounding box center [297, 12] width 28 height 9
click at [638, 12] on div at bounding box center [640, 12] width 5 height 5
